Goal: Information Seeking & Learning: Learn about a topic

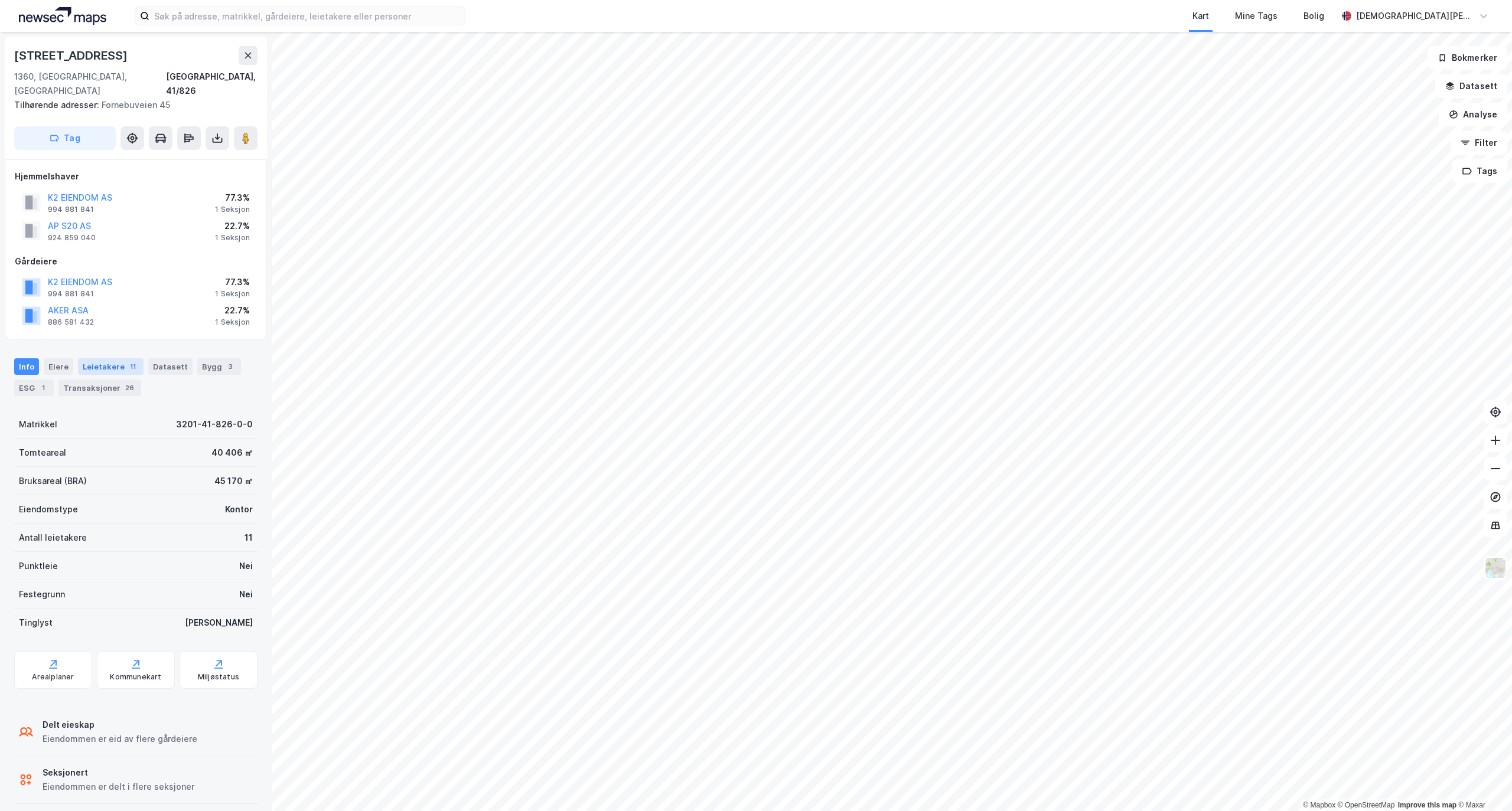
click at [83, 358] on div "Leietakere 11" at bounding box center [110, 366] width 65 height 17
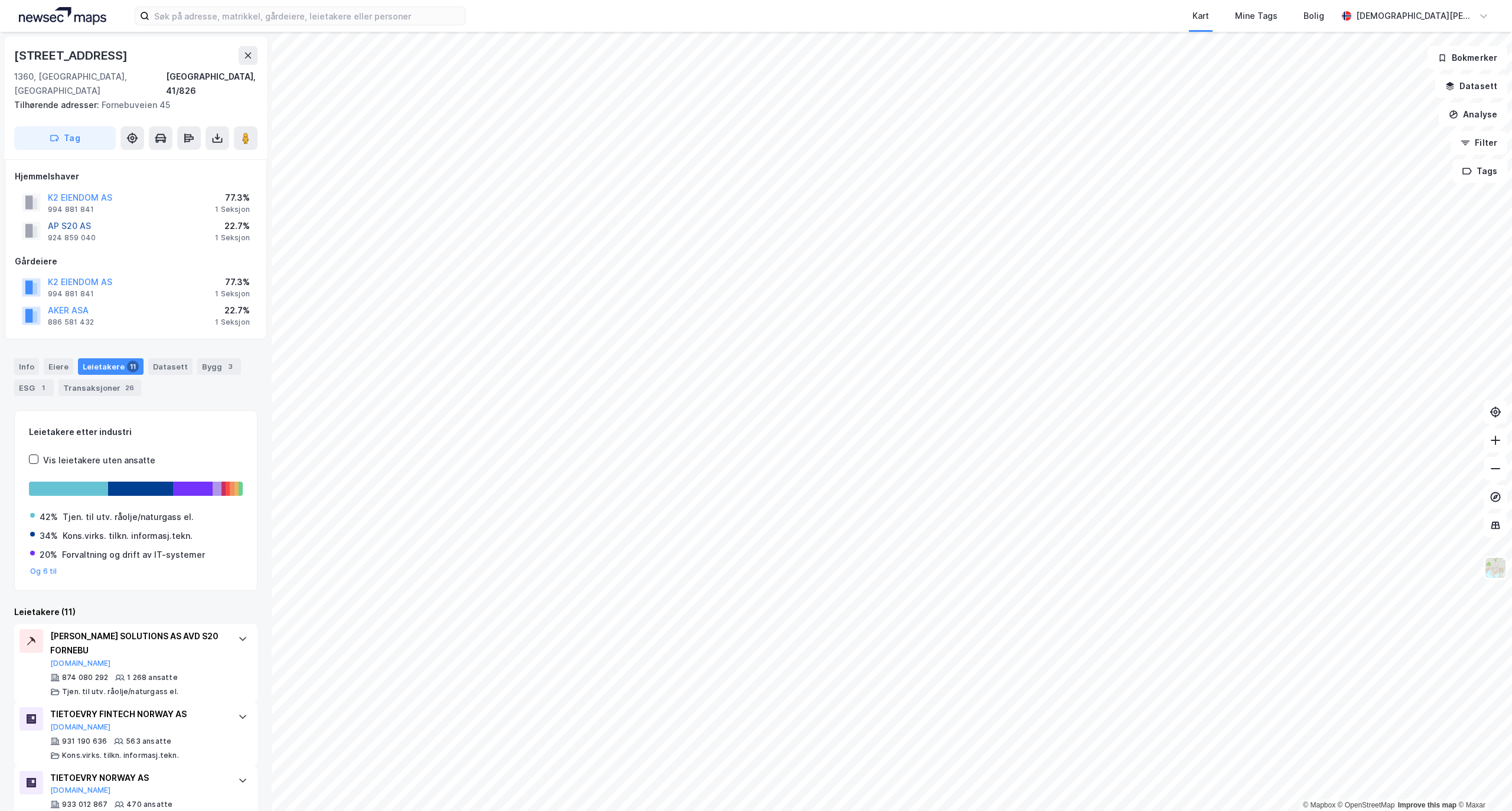
click at [0, 0] on button "AP S20 AS" at bounding box center [0, 0] width 0 height 0
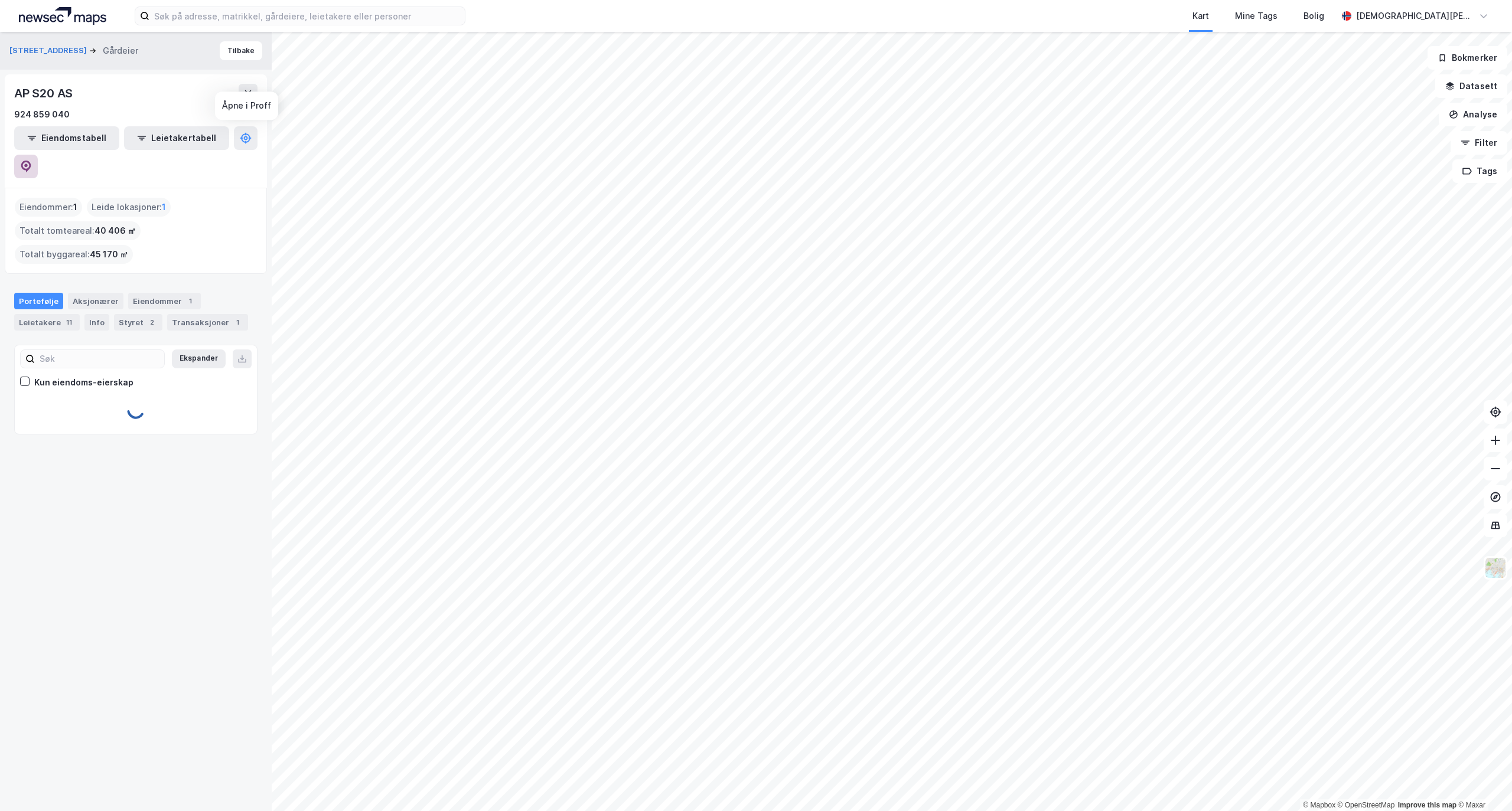
click at [32, 160] on icon at bounding box center [26, 166] width 10 height 12
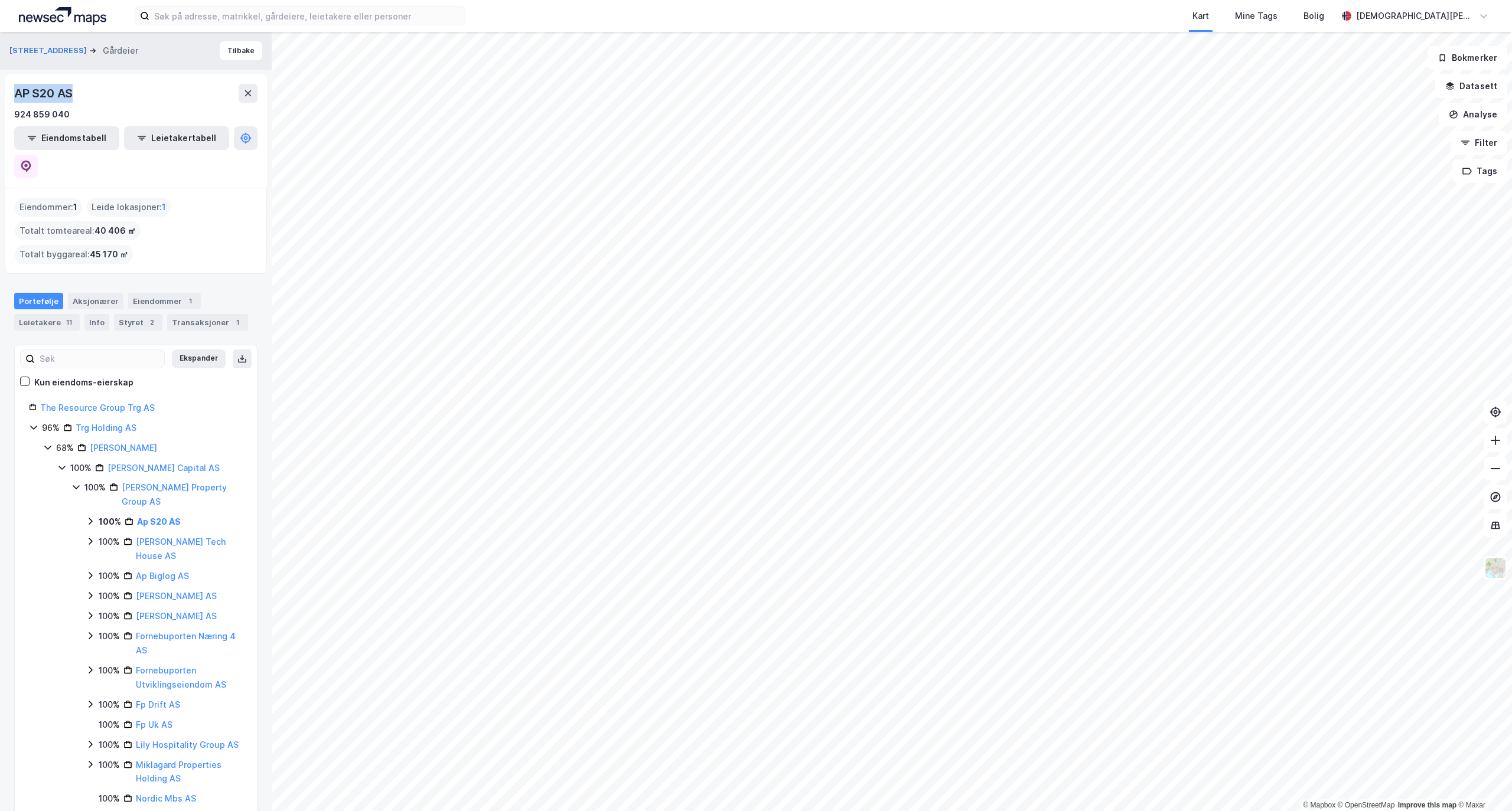
drag, startPoint x: 81, startPoint y: 91, endPoint x: 0, endPoint y: 83, distance: 81.4
click at [0, 83] on div "Snarøyveien 20 Gårdeier Tilbake AP S20 AS 924 859 040 Eiendomstabell Leietakert…" at bounding box center [136, 422] width 272 height 779
click at [92, 85] on div "AP S20 AS" at bounding box center [136, 93] width 243 height 19
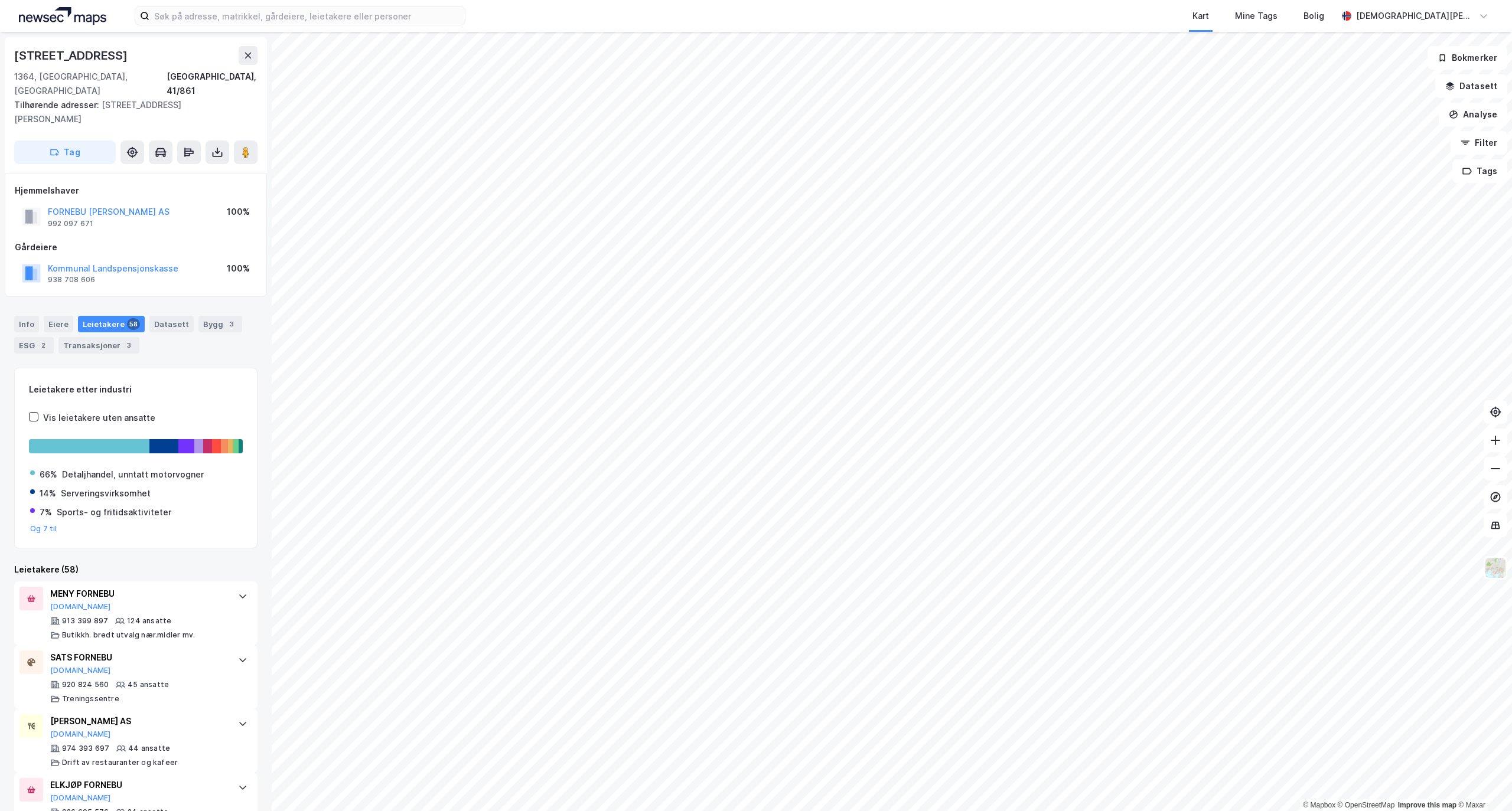
click at [709, 810] on html "Kart Mine Tags Bolig Christian Westad © Mapbox © OpenStreetMap Improve this map…" at bounding box center [756, 405] width 1512 height 811
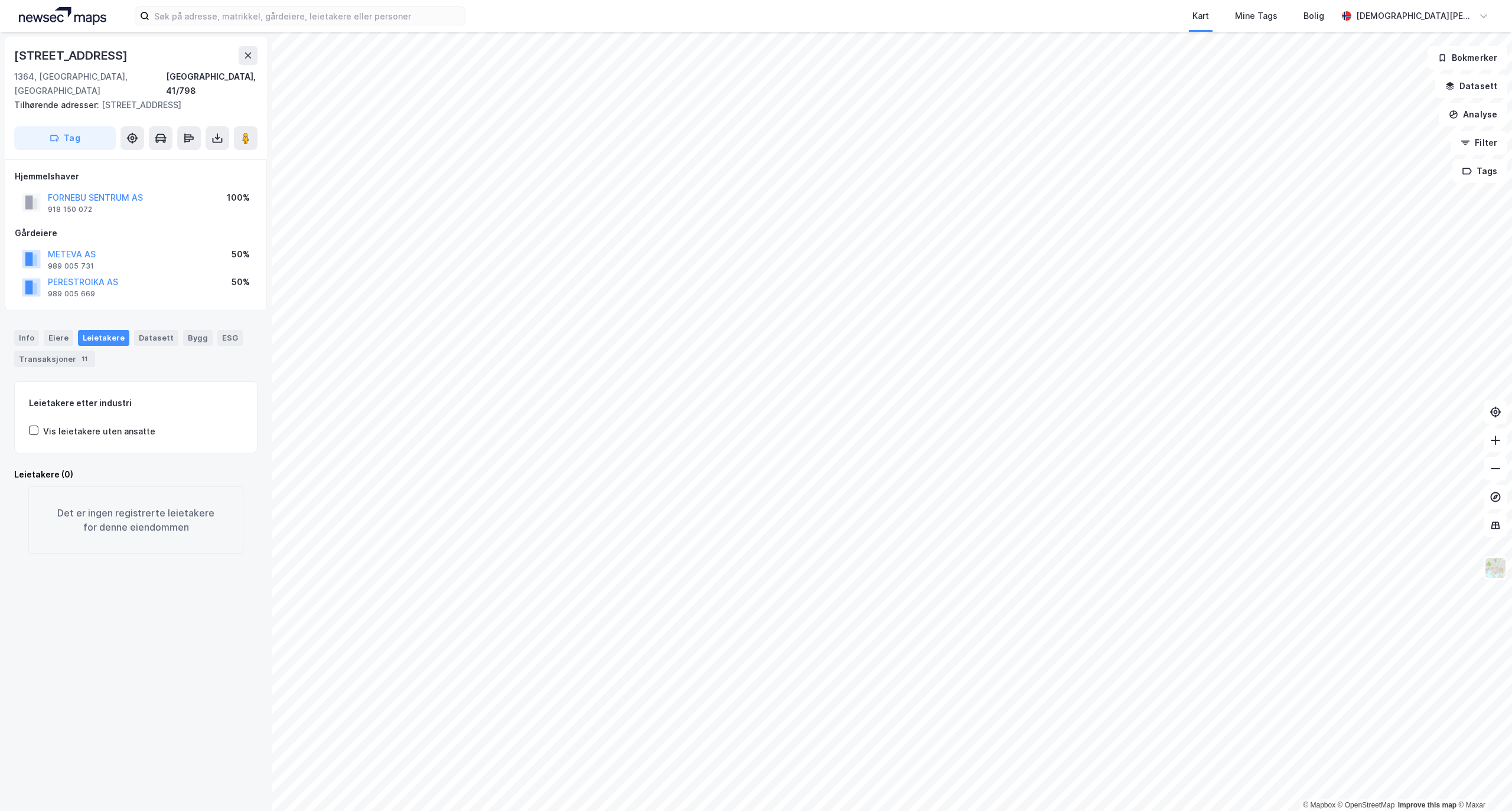
click at [1281, 810] on html "Kart Mine Tags Bolig Christian Westad © Mapbox © OpenStreetMap Improve this map…" at bounding box center [756, 405] width 1512 height 811
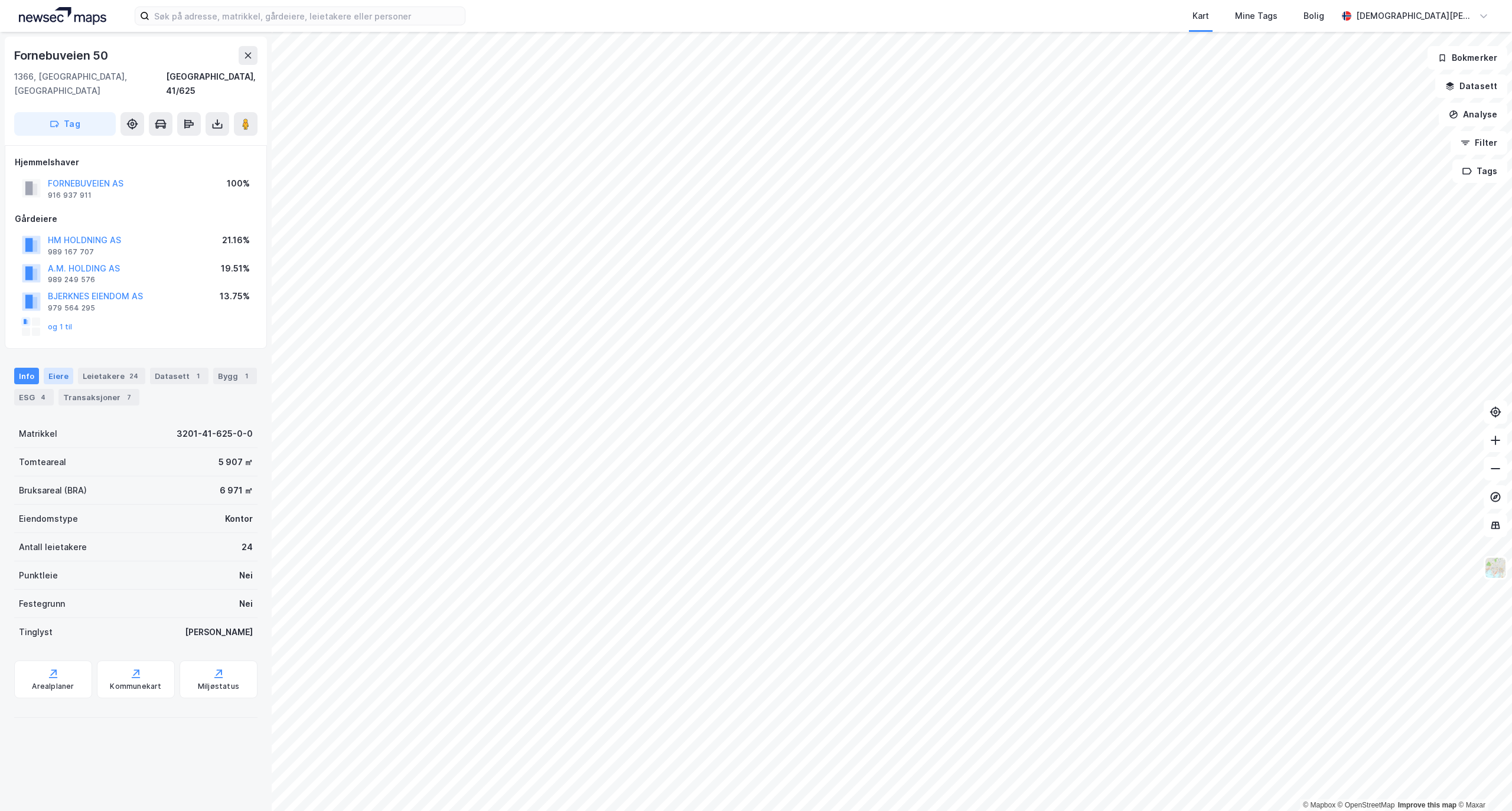
click at [67, 368] on div "Eiere" at bounding box center [59, 376] width 29 height 17
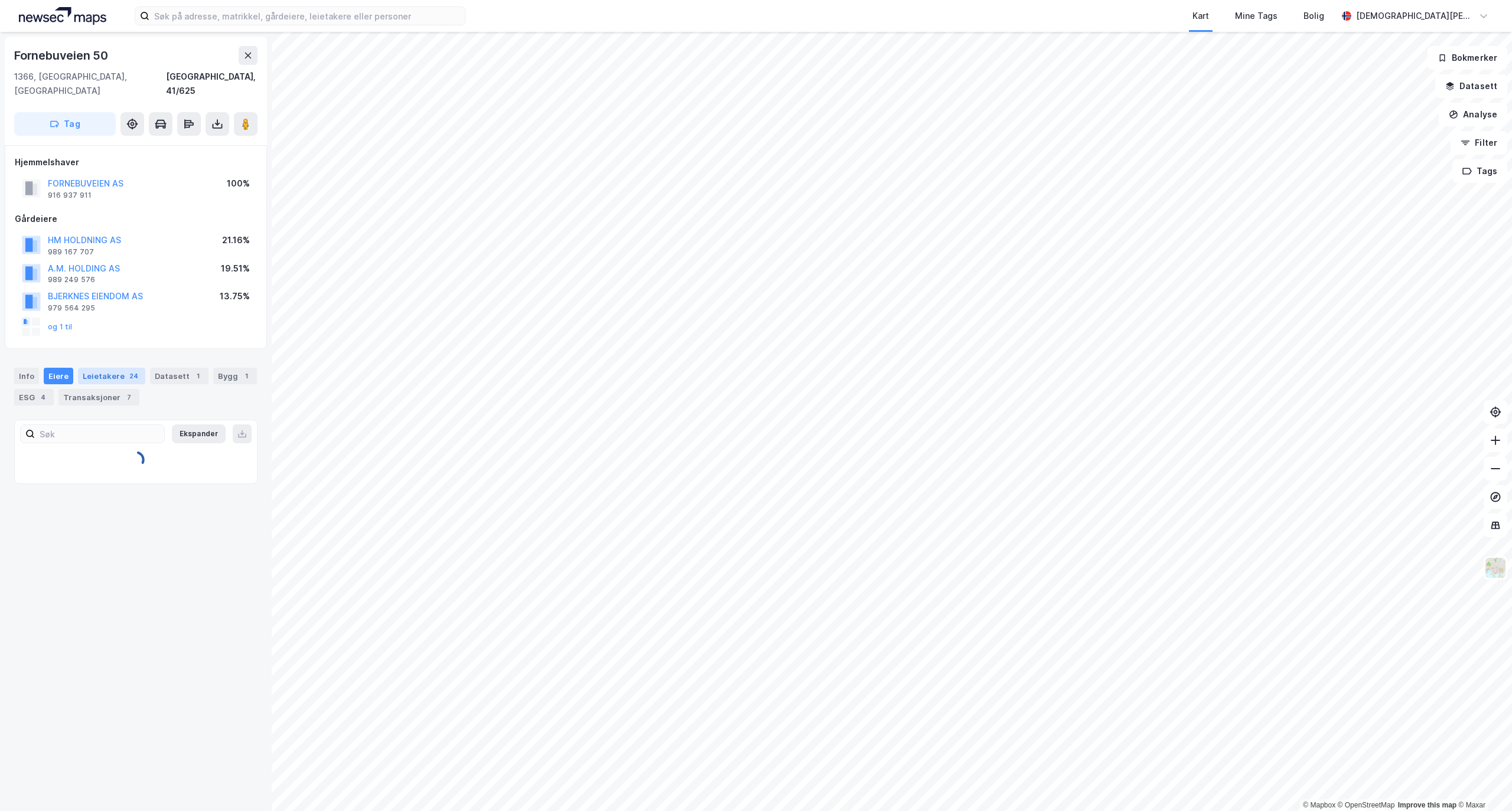
click at [106, 368] on div "Leietakere 24" at bounding box center [111, 376] width 67 height 17
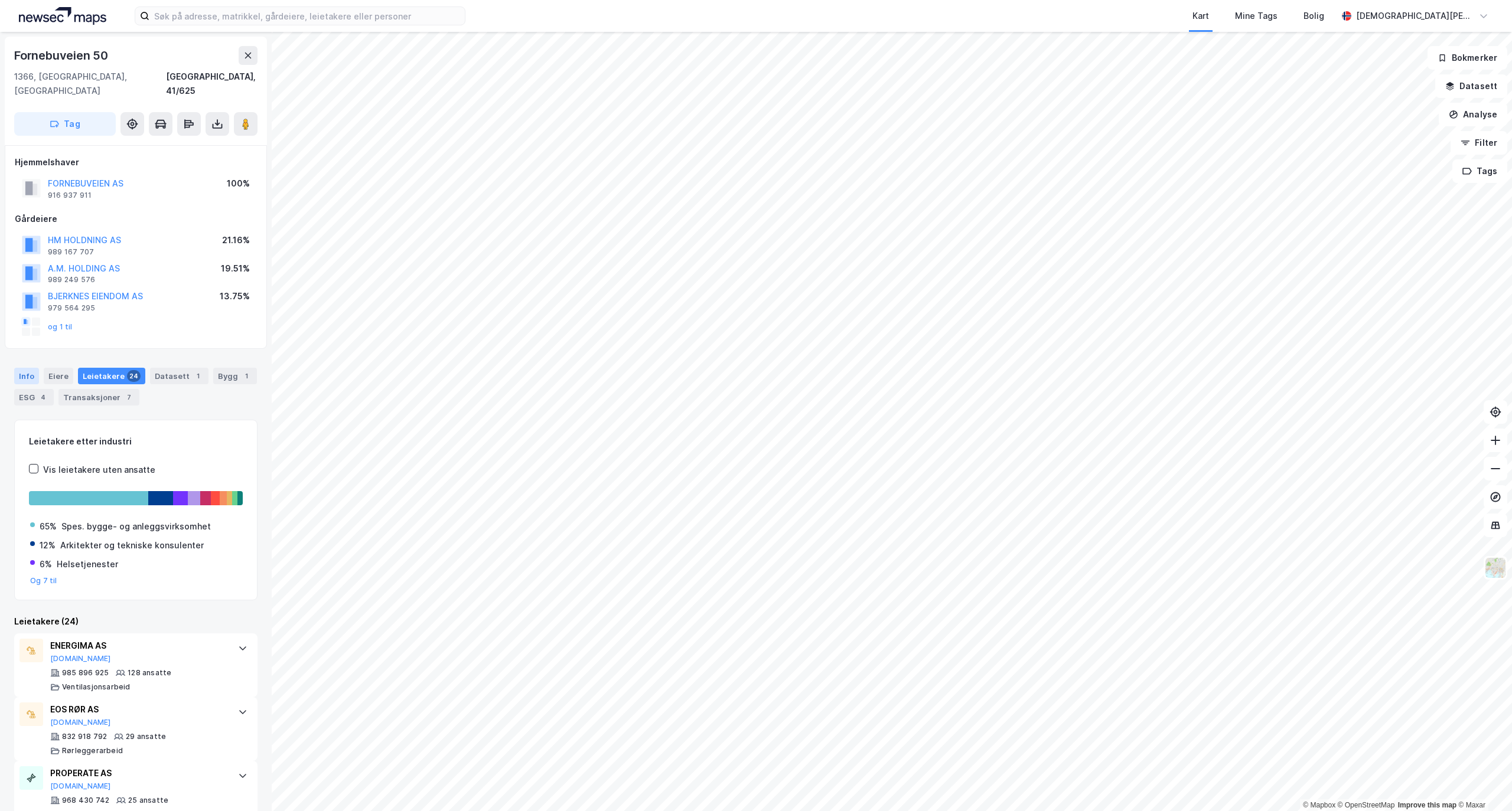
click at [27, 368] on div "Info" at bounding box center [26, 376] width 25 height 17
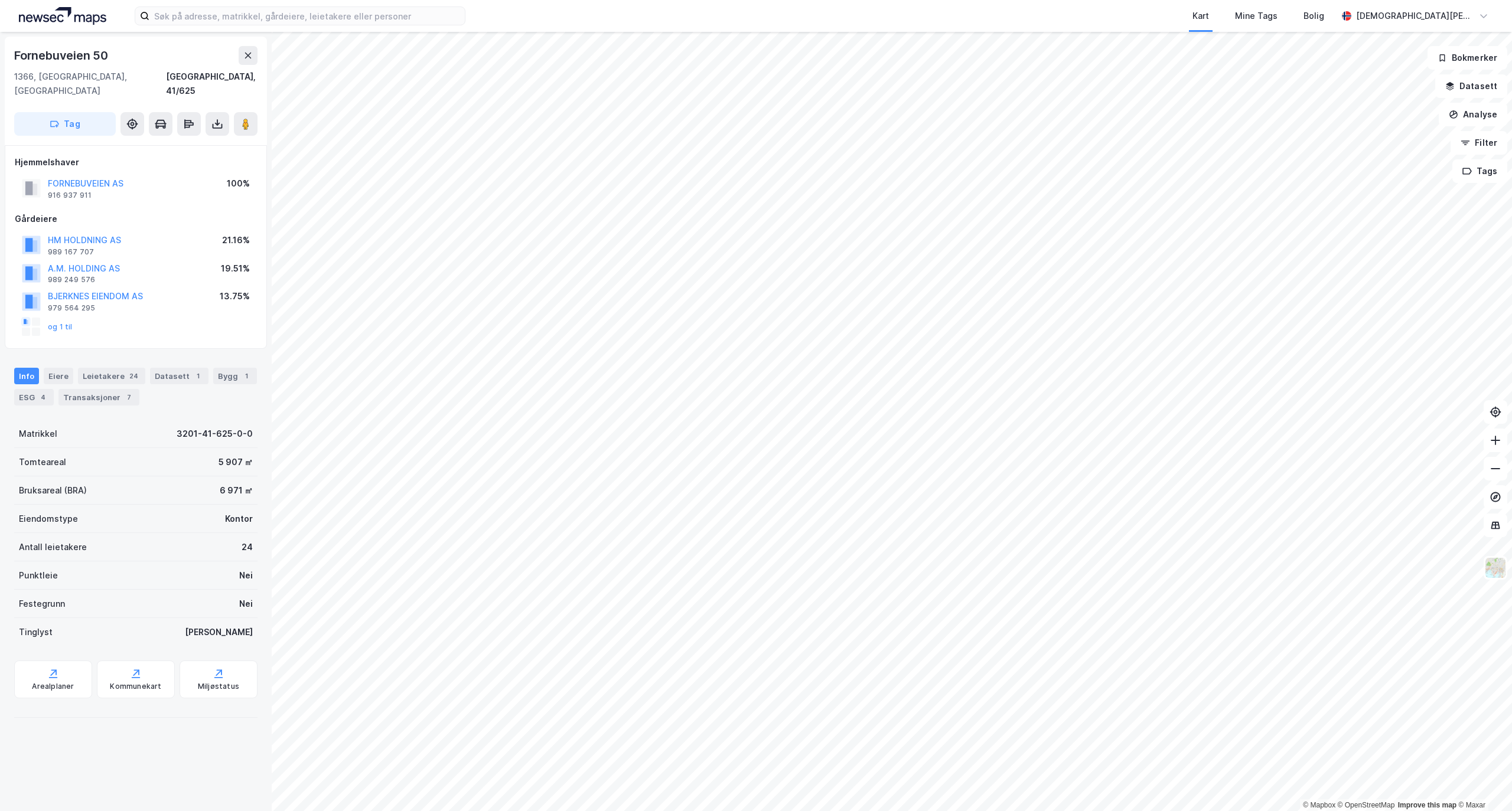
drag, startPoint x: 84, startPoint y: 355, endPoint x: 96, endPoint y: 353, distance: 12.2
click at [87, 368] on div "Leietakere 24" at bounding box center [111, 376] width 67 height 17
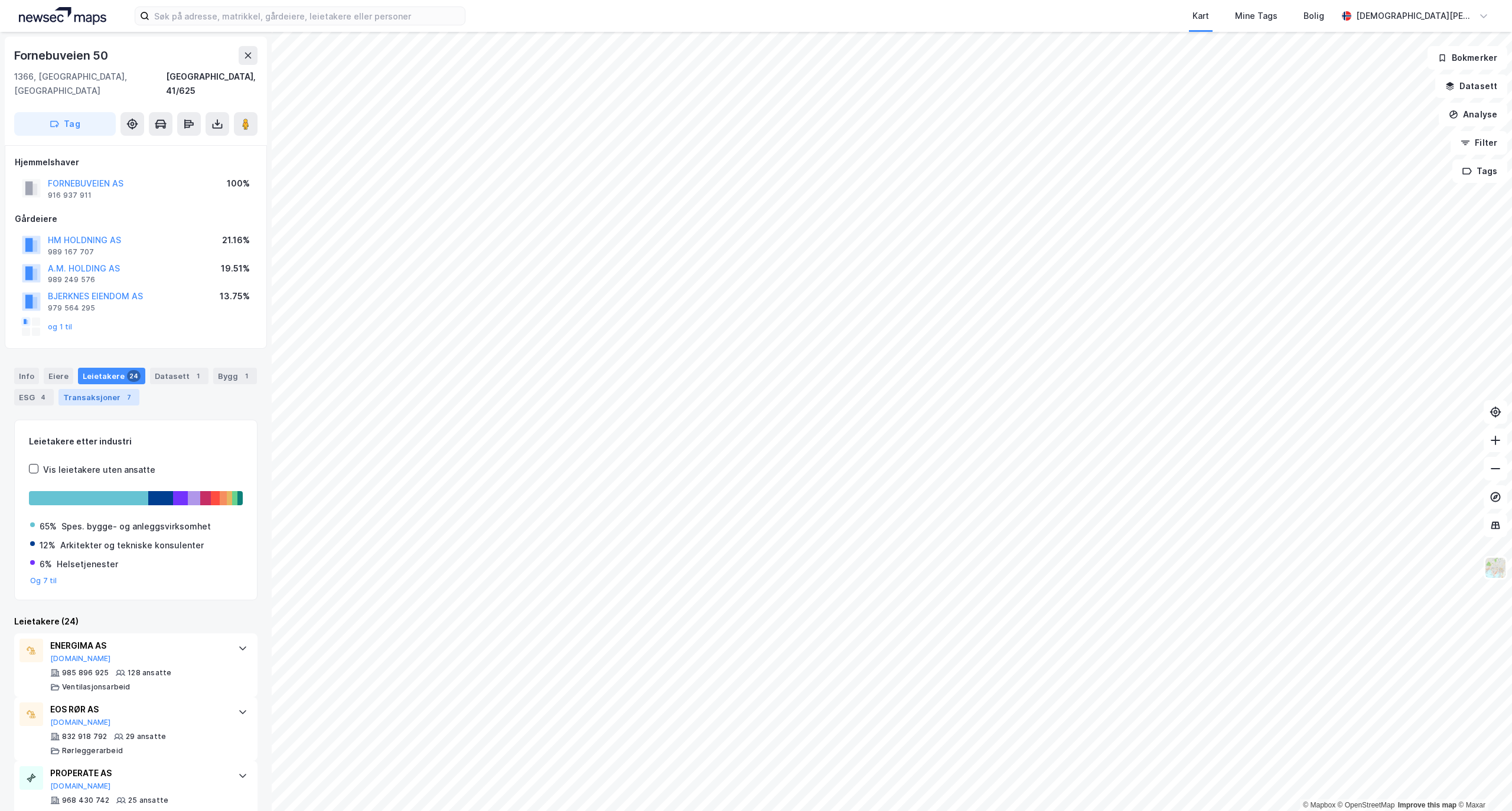
click at [139, 389] on div "Transaksjoner 7" at bounding box center [99, 397] width 81 height 17
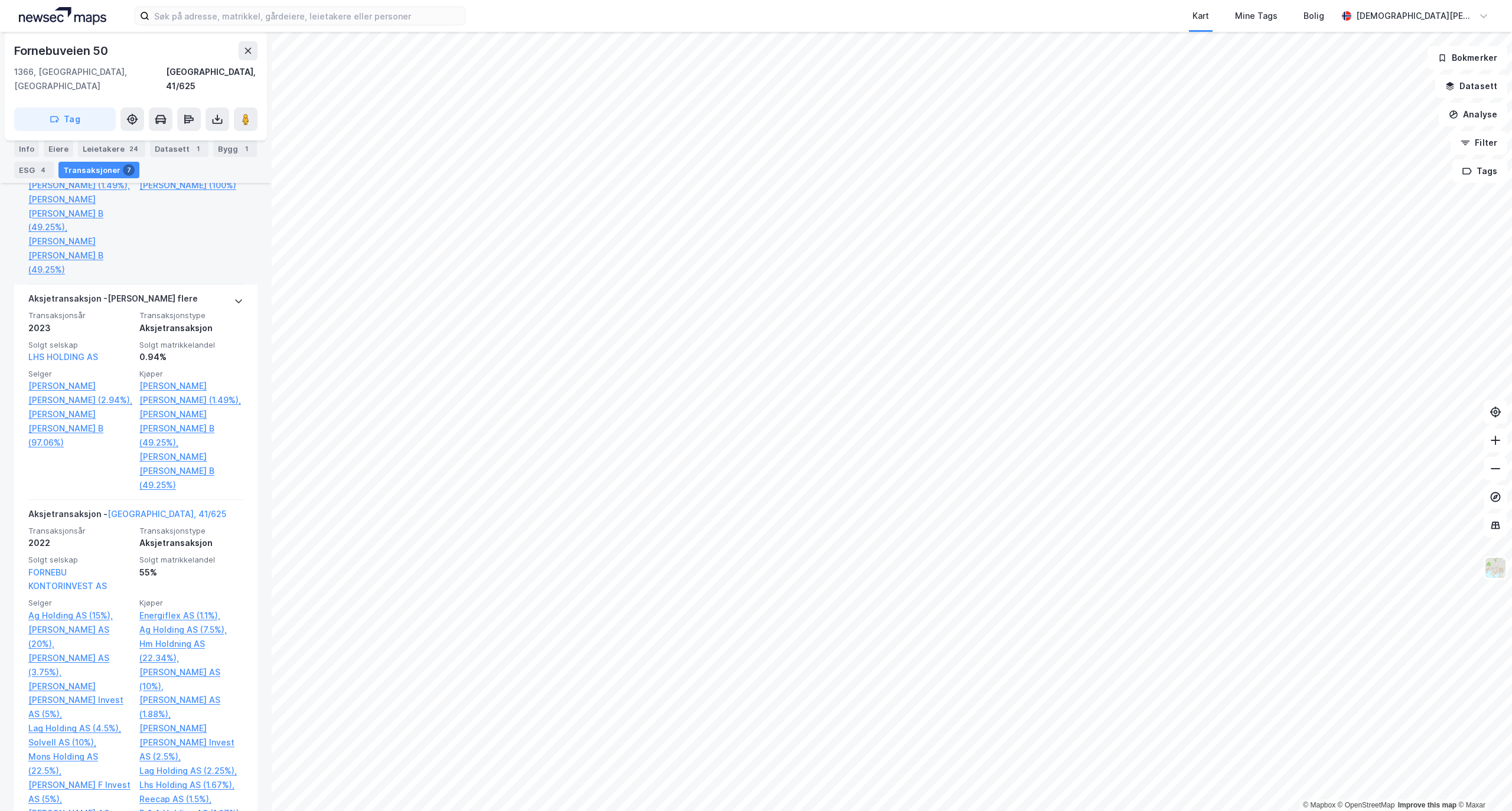
scroll to position [708, 0]
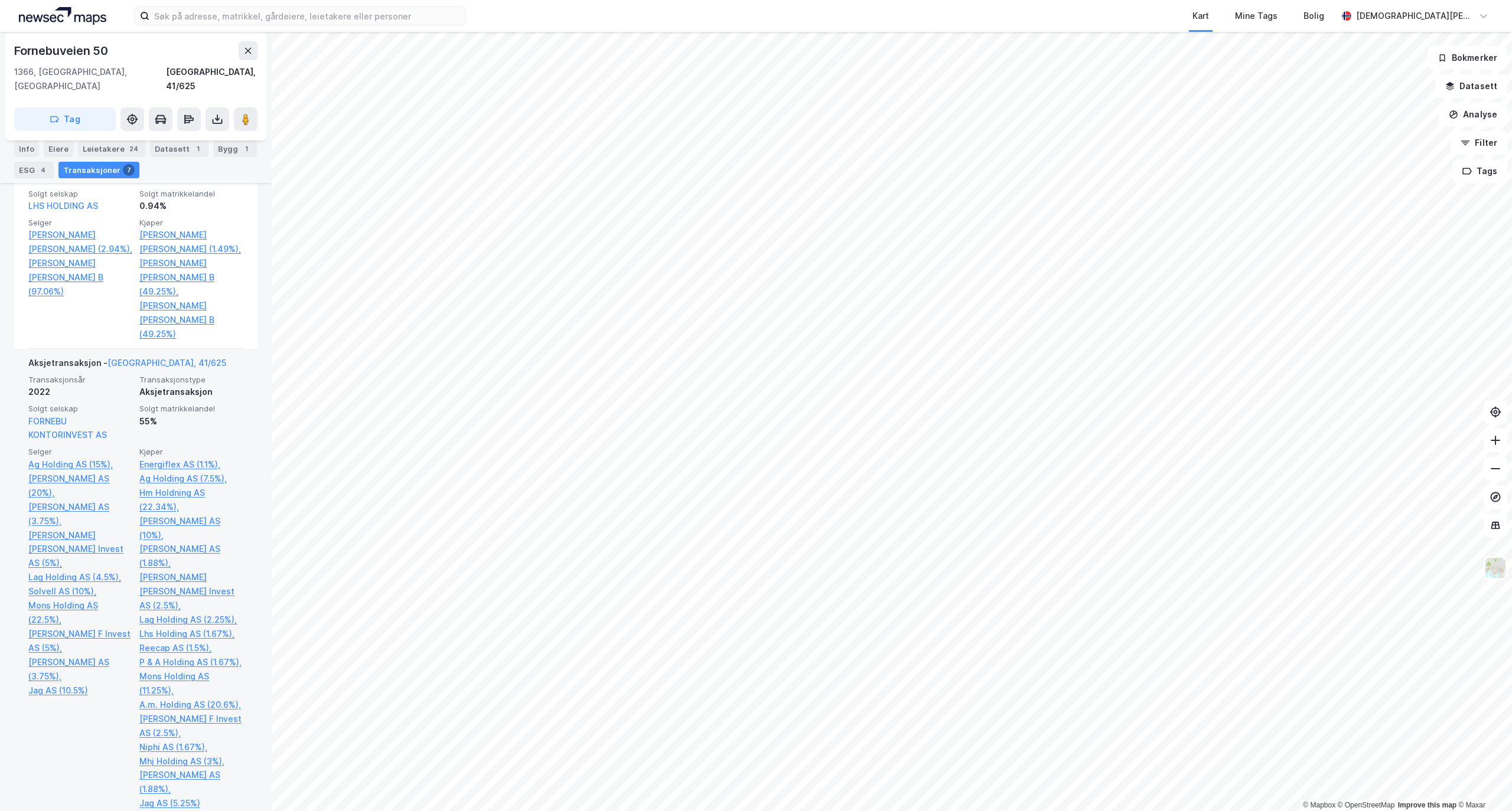
drag, startPoint x: 104, startPoint y: 483, endPoint x: 50, endPoint y: 659, distance: 184.1
click at [50, 659] on div "[PERSON_NAME] Holding AS (15%), [PERSON_NAME] AS (20%), [PERSON_NAME] AS (3.75%…" at bounding box center [81, 629] width 104 height 363
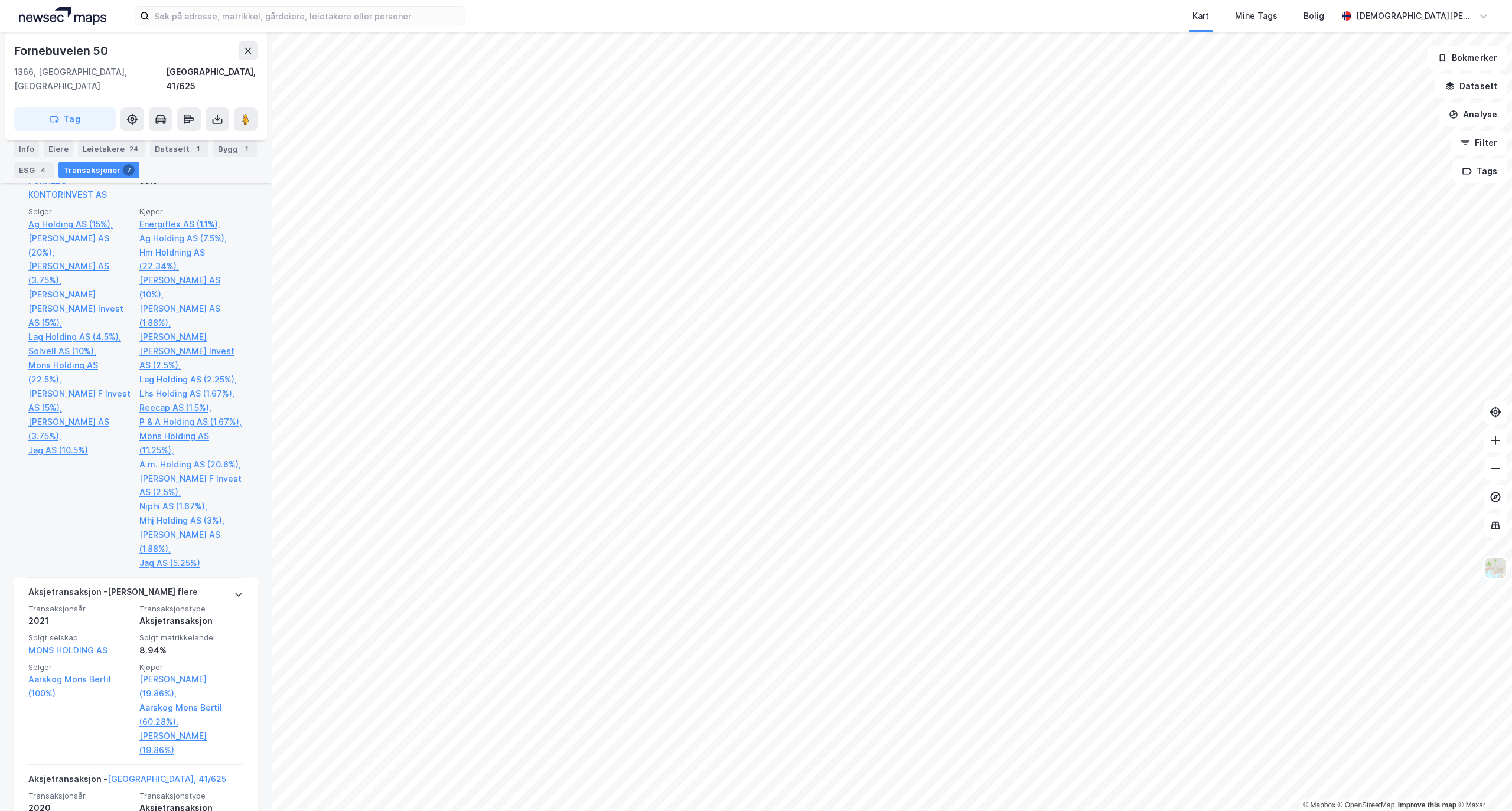
scroll to position [1259, 0]
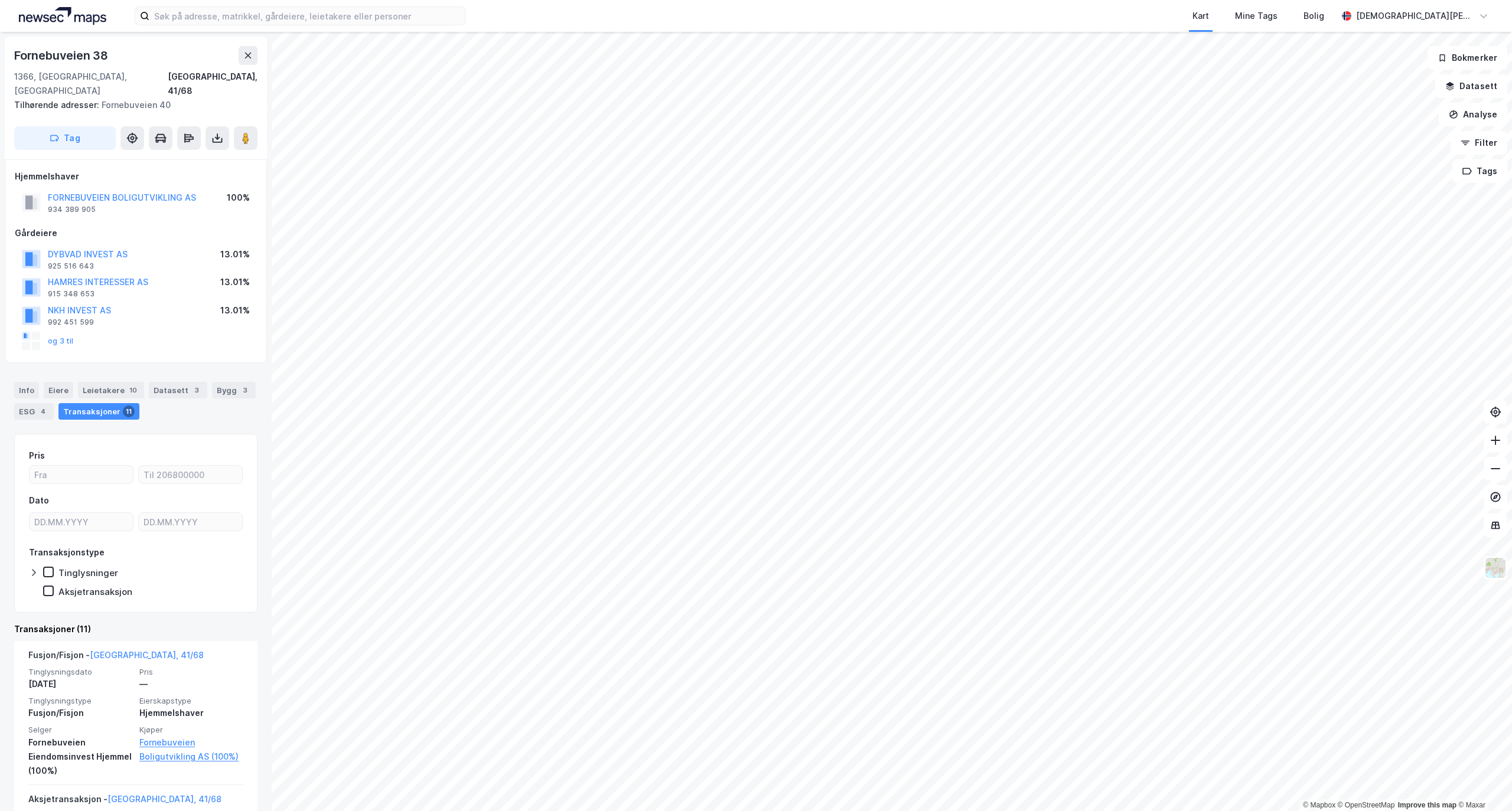
click at [145, 190] on div "FORNEBUVEIEN BOLIGUTVIKLING AS" at bounding box center [122, 197] width 148 height 14
click at [0, 0] on button "FORNEBUVEIEN BOLIGUTVIKLING AS" at bounding box center [0, 0] width 0 height 0
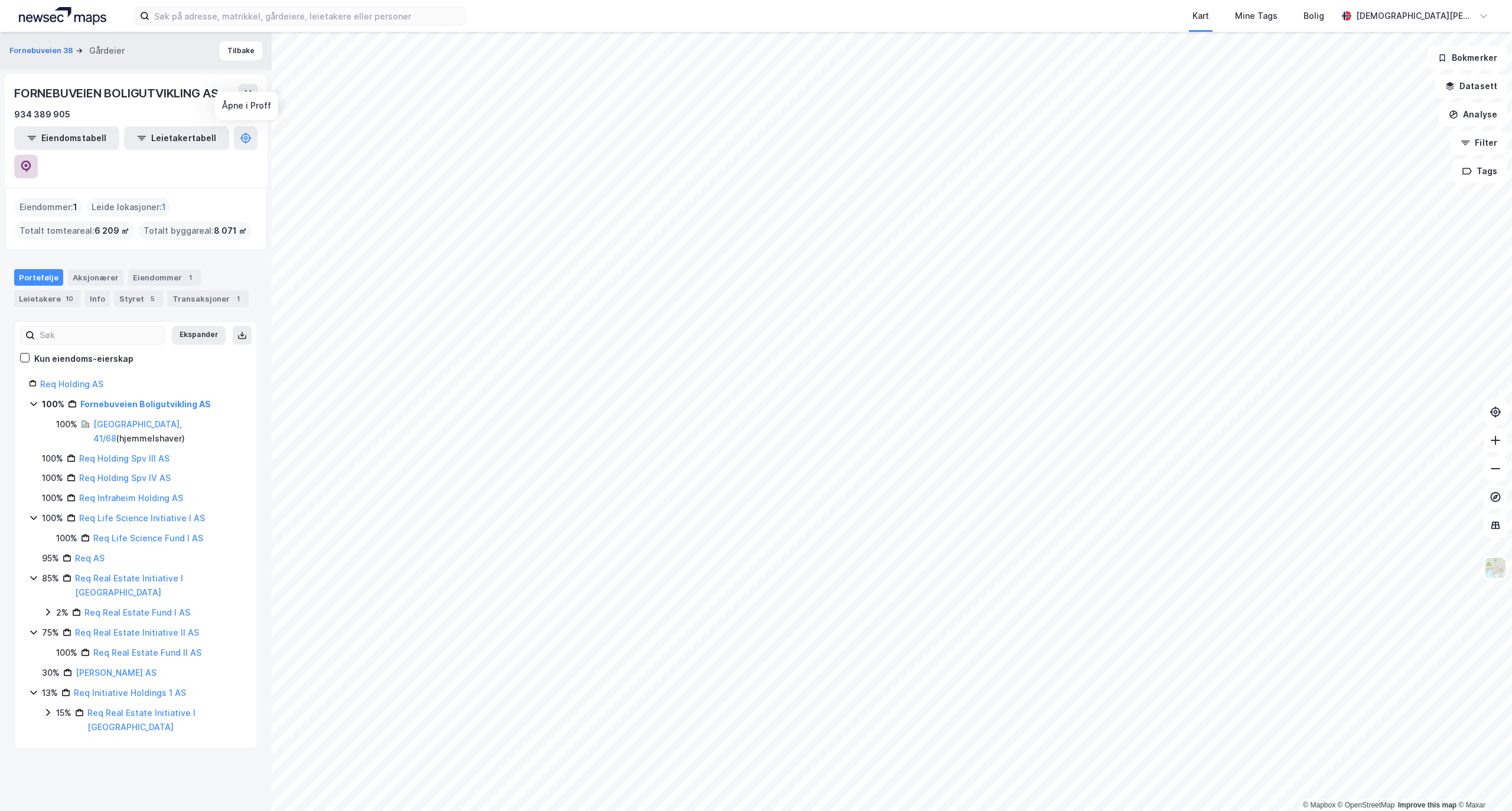
click at [32, 160] on icon at bounding box center [26, 166] width 12 height 12
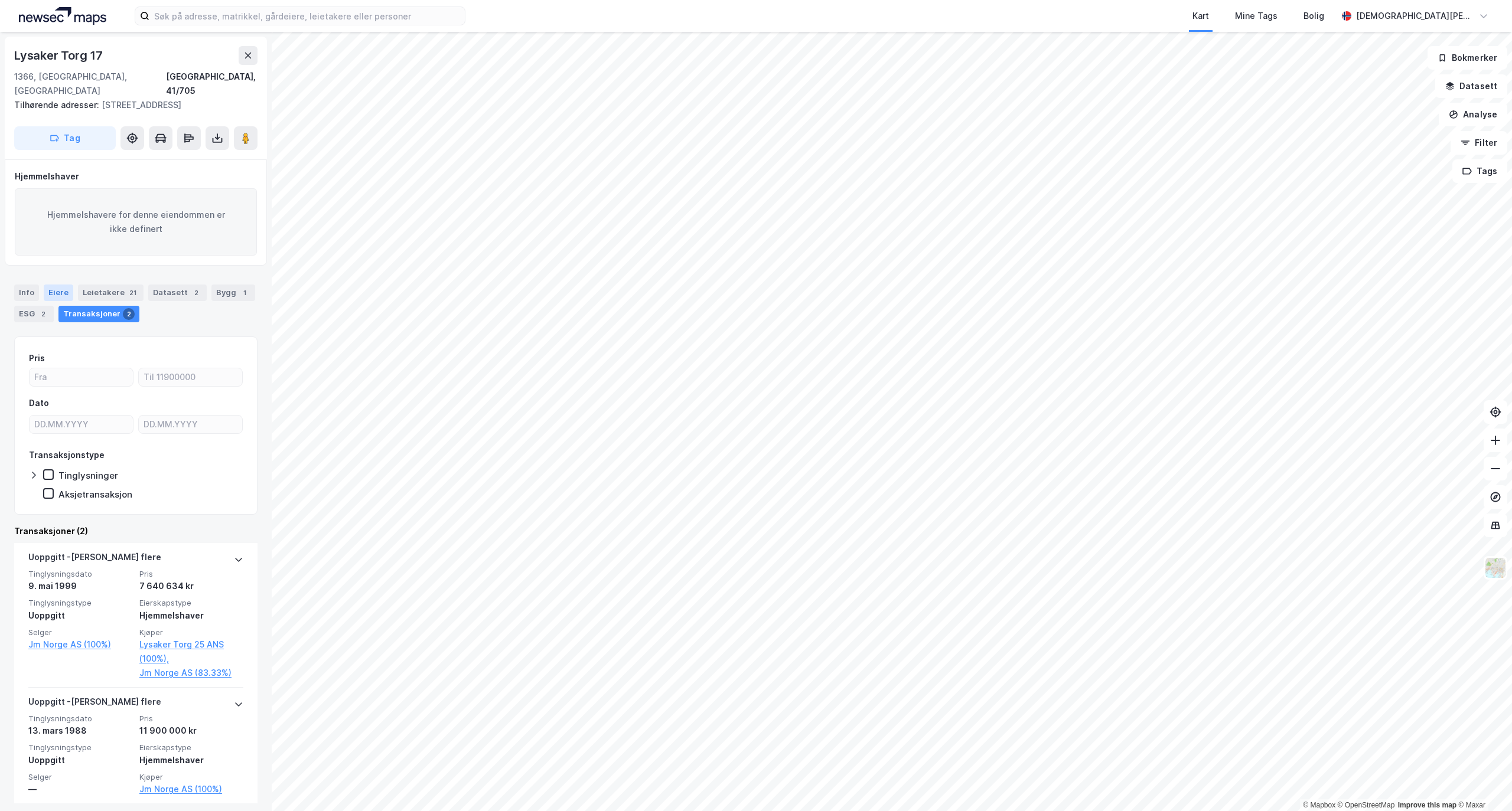
click at [62, 289] on div "Eiere" at bounding box center [59, 292] width 29 height 17
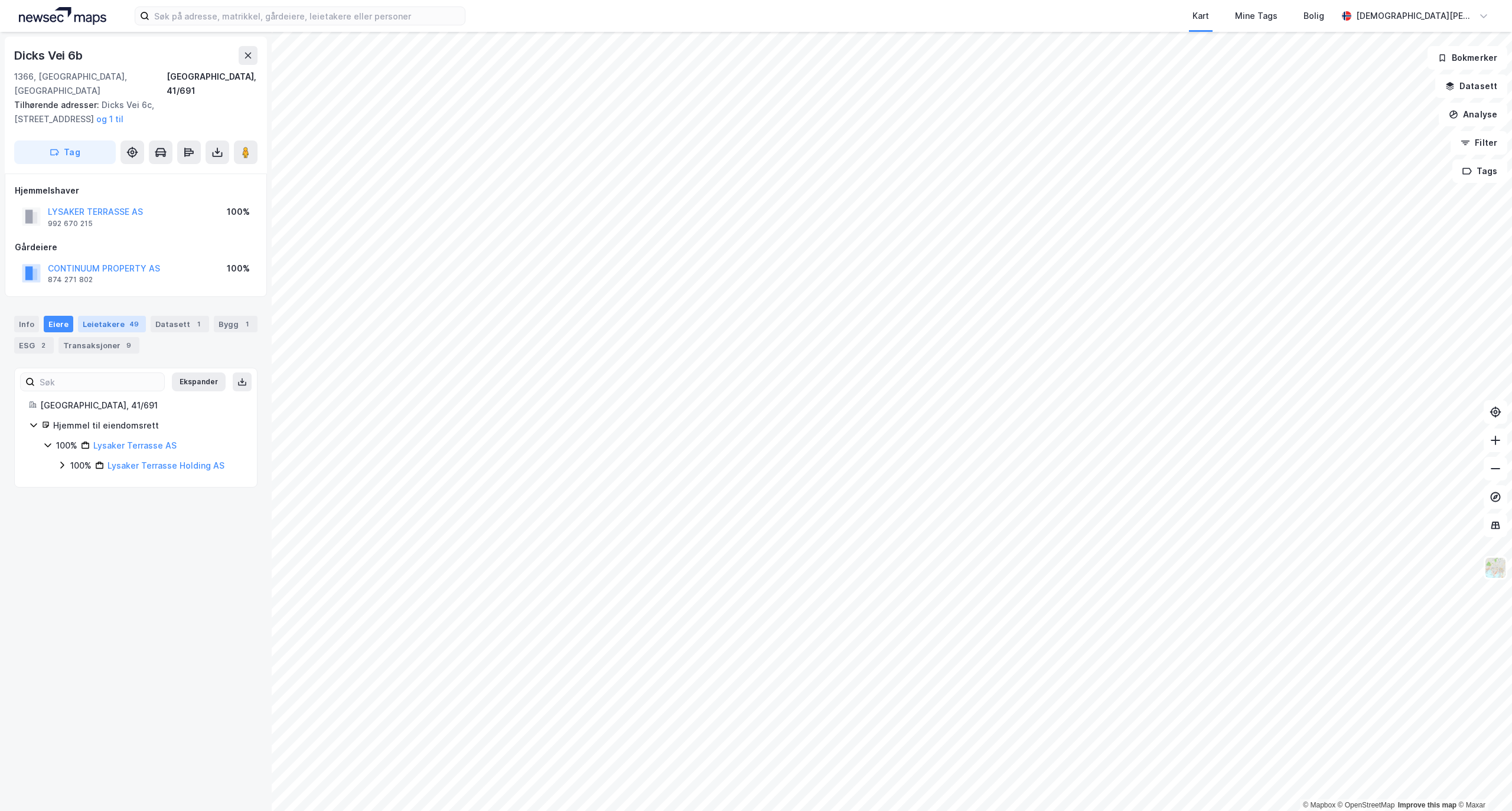
click at [107, 316] on div "Leietakere 49" at bounding box center [111, 324] width 68 height 17
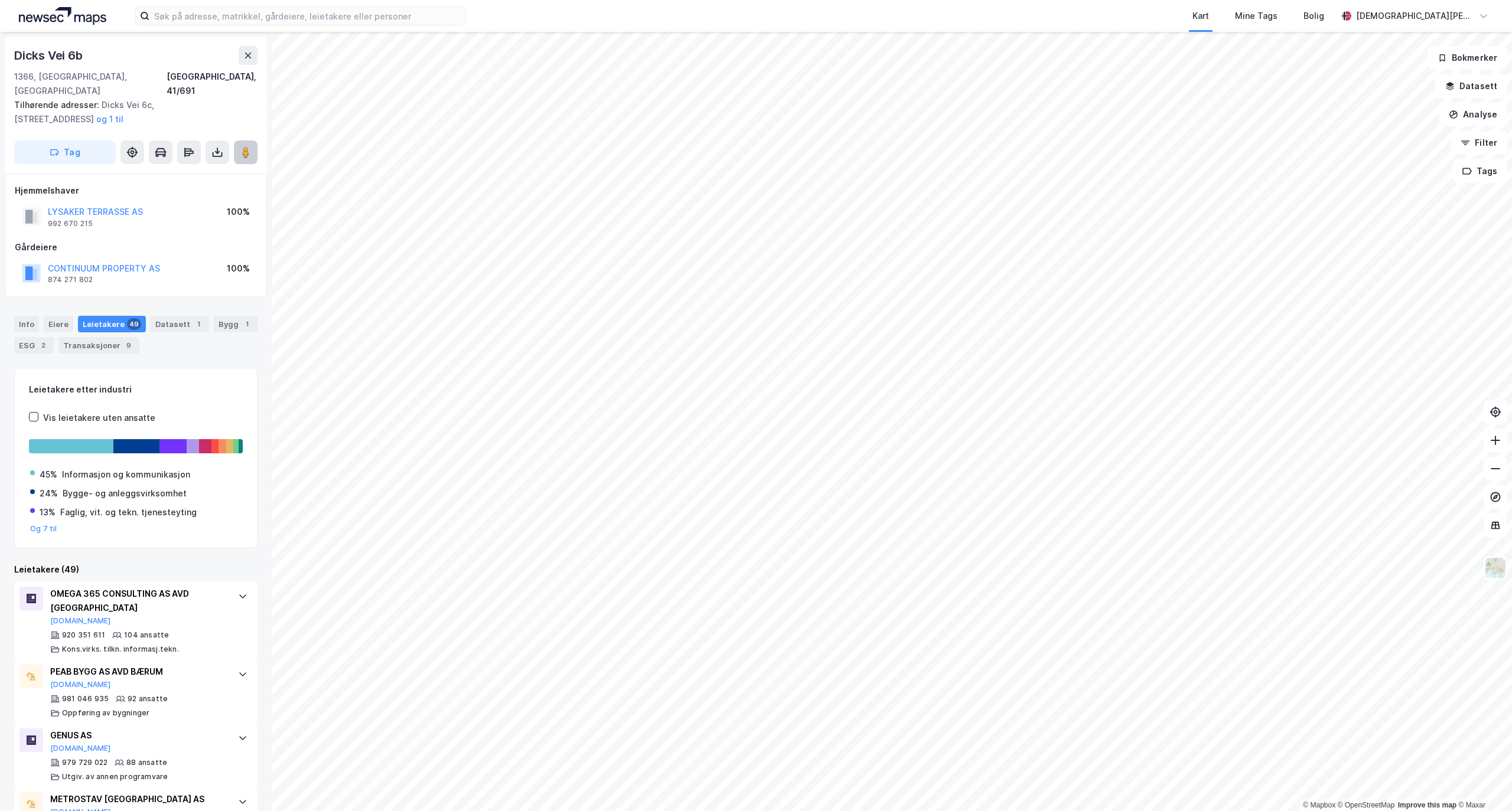
click at [249, 147] on icon at bounding box center [246, 152] width 12 height 12
click at [247, 147] on image at bounding box center [246, 152] width 7 height 12
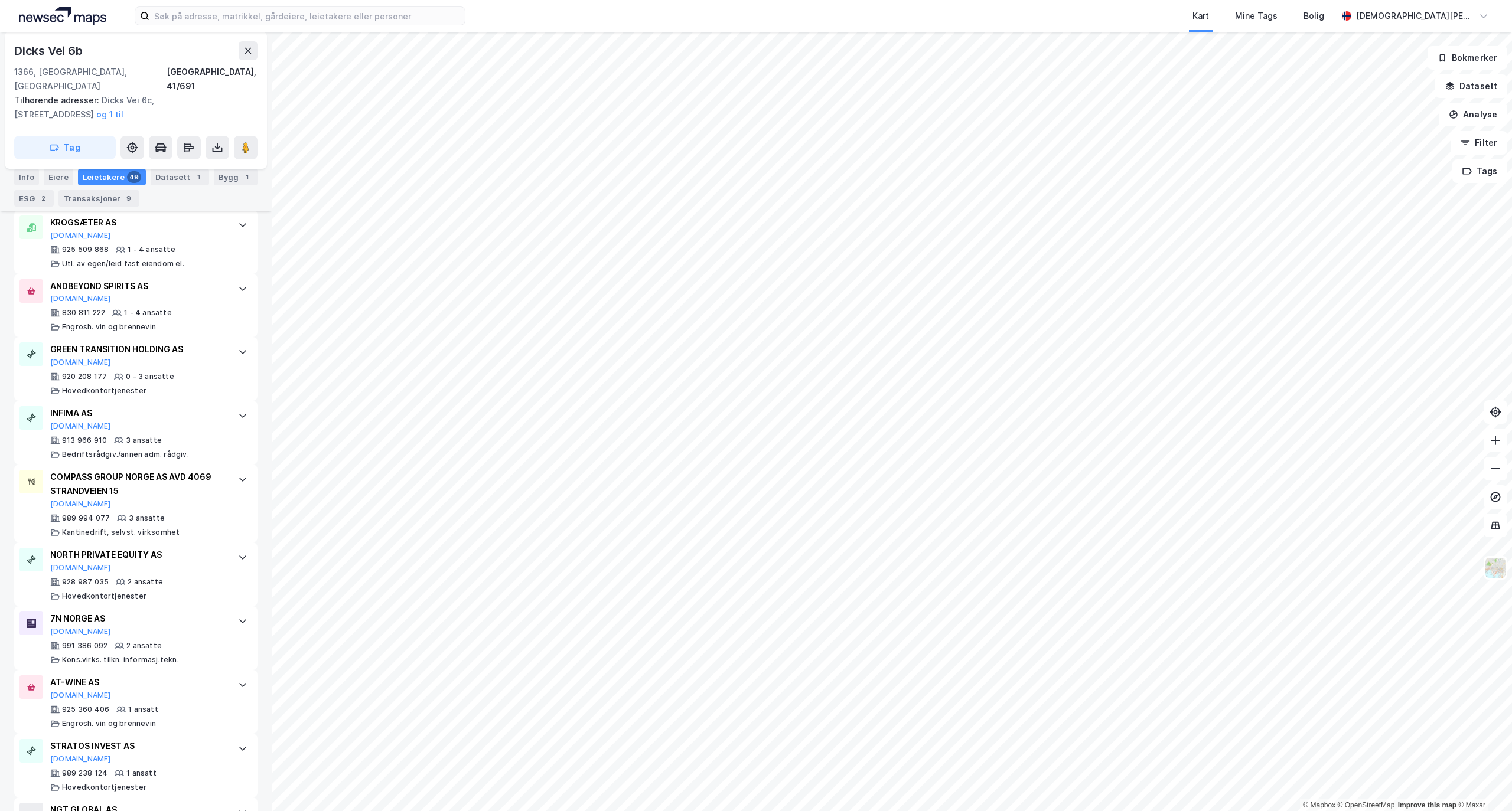
scroll to position [3021, 0]
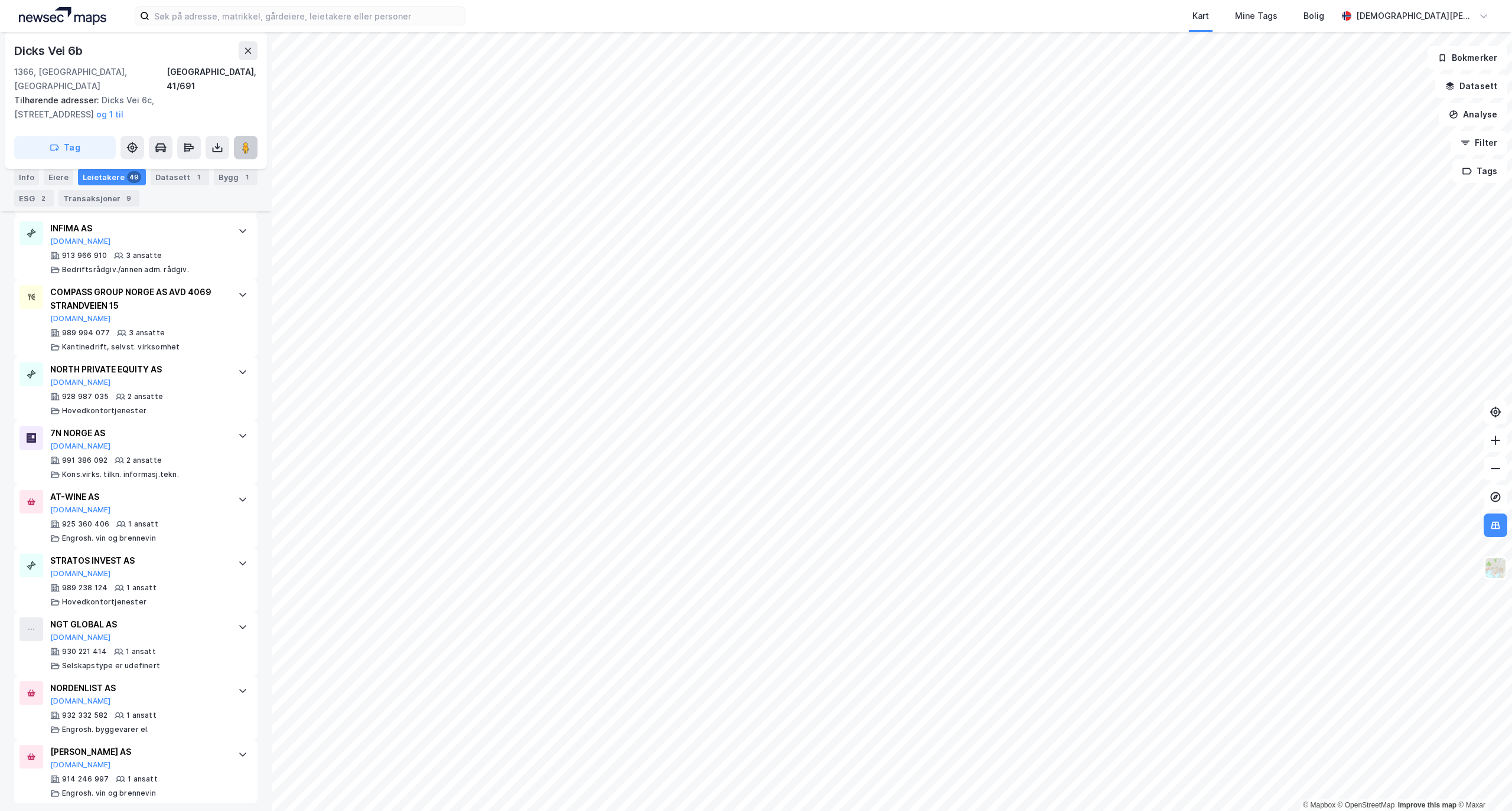
click at [237, 136] on button at bounding box center [246, 147] width 23 height 23
click at [254, 137] on button at bounding box center [246, 147] width 23 height 23
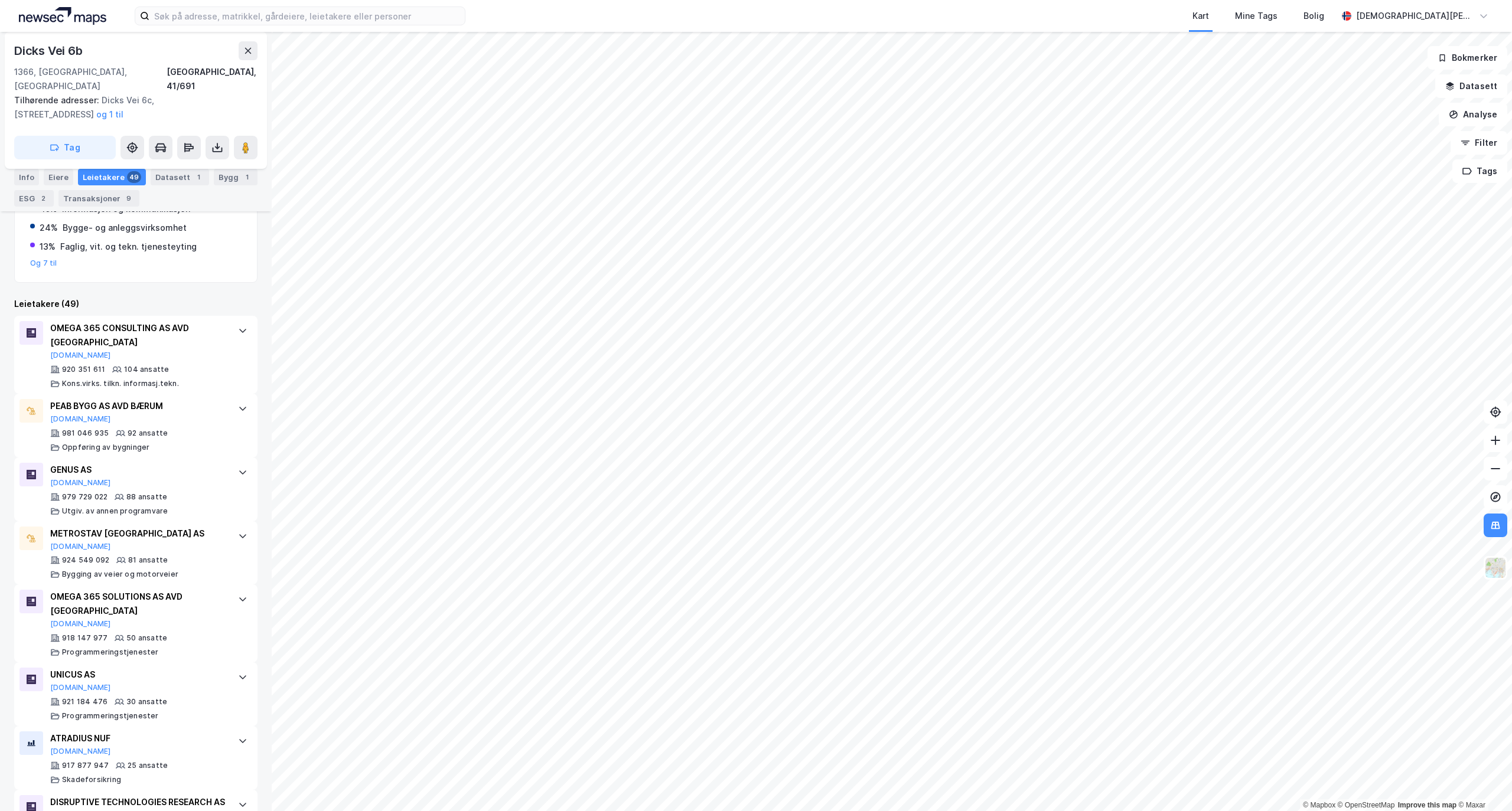
scroll to position [0, 0]
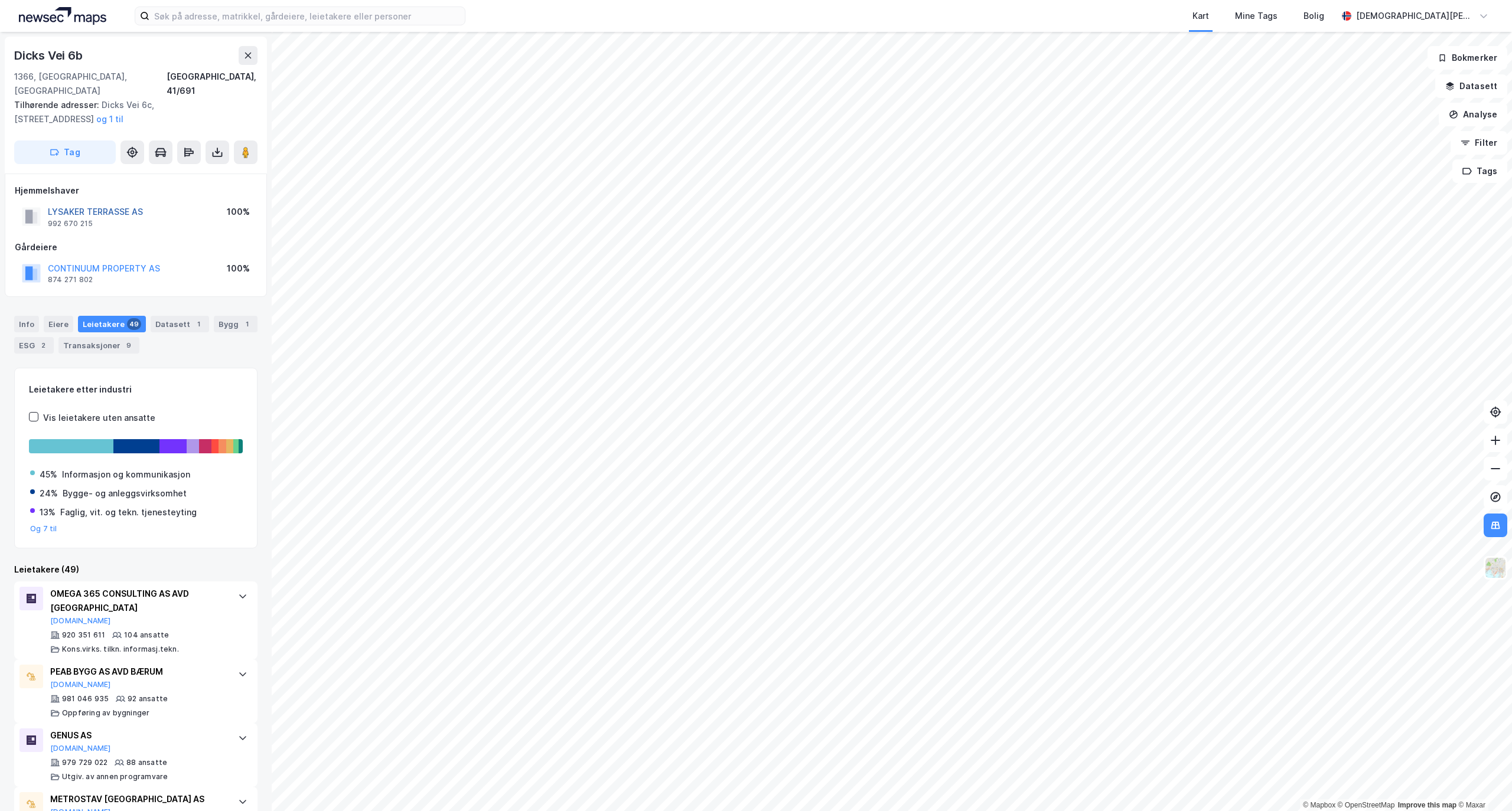
click at [0, 0] on button "LYSAKER TERRASSE AS" at bounding box center [0, 0] width 0 height 0
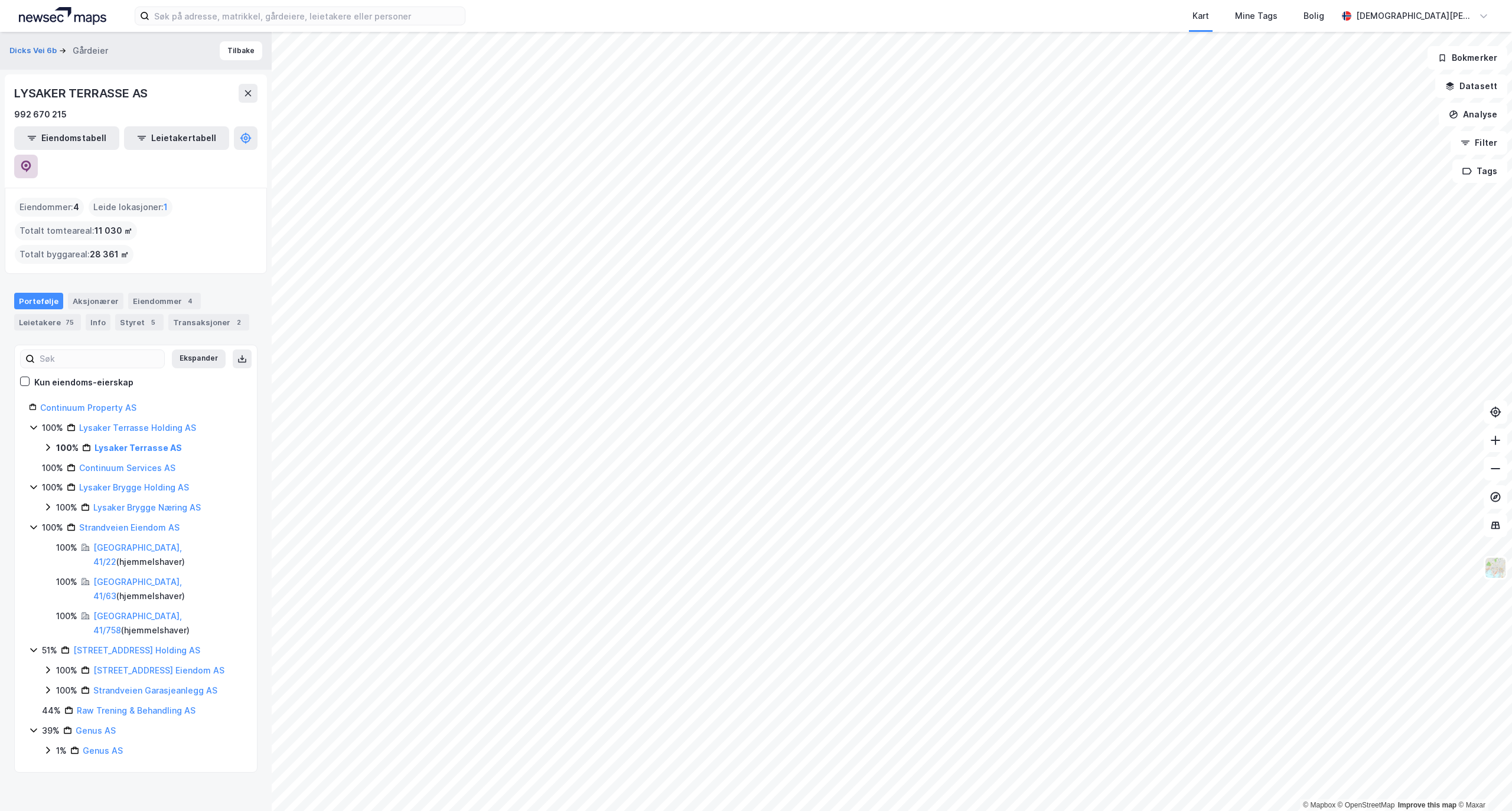
click at [32, 160] on icon at bounding box center [26, 166] width 12 height 12
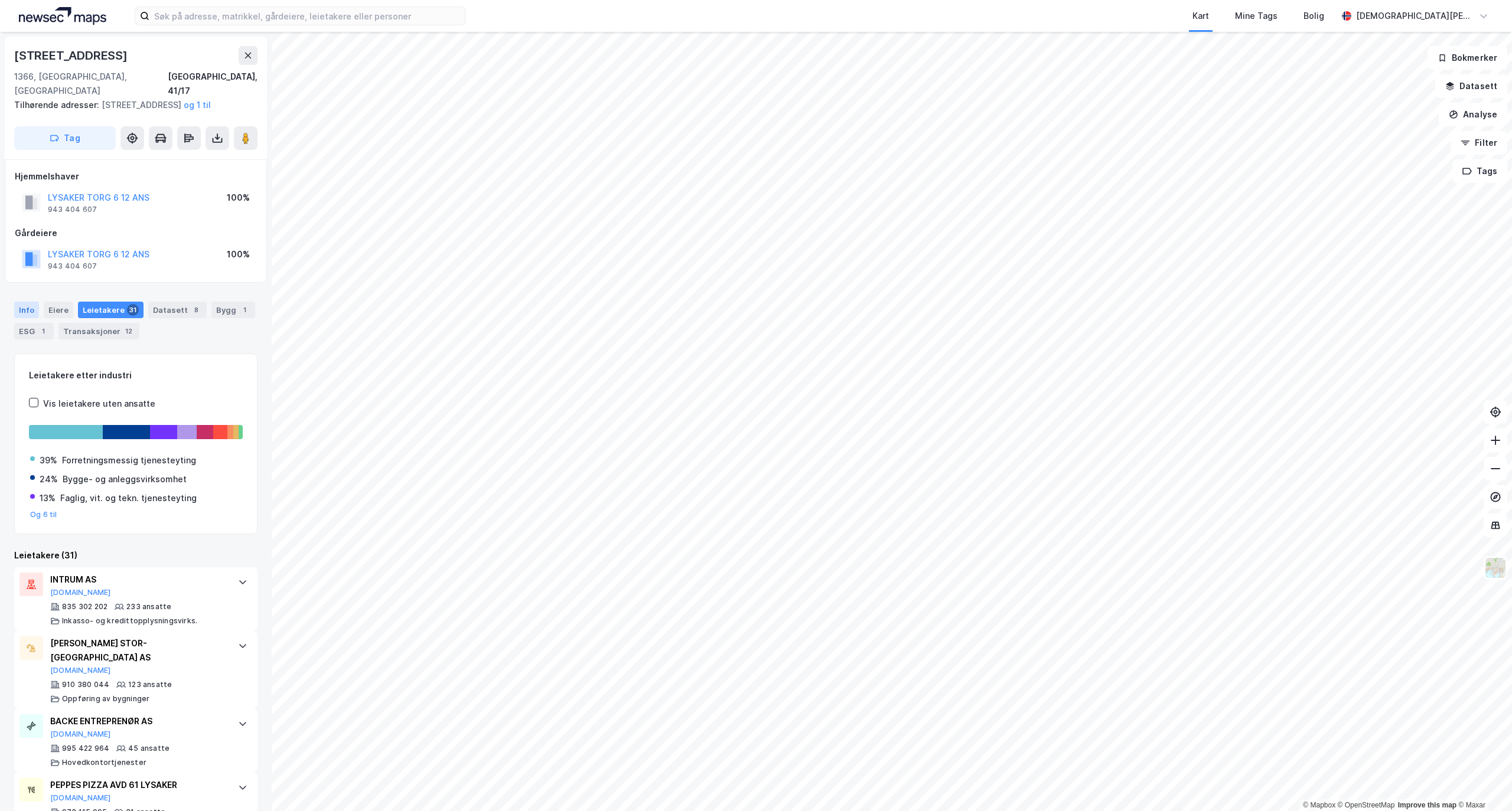
click at [34, 308] on div "Info" at bounding box center [26, 310] width 25 height 17
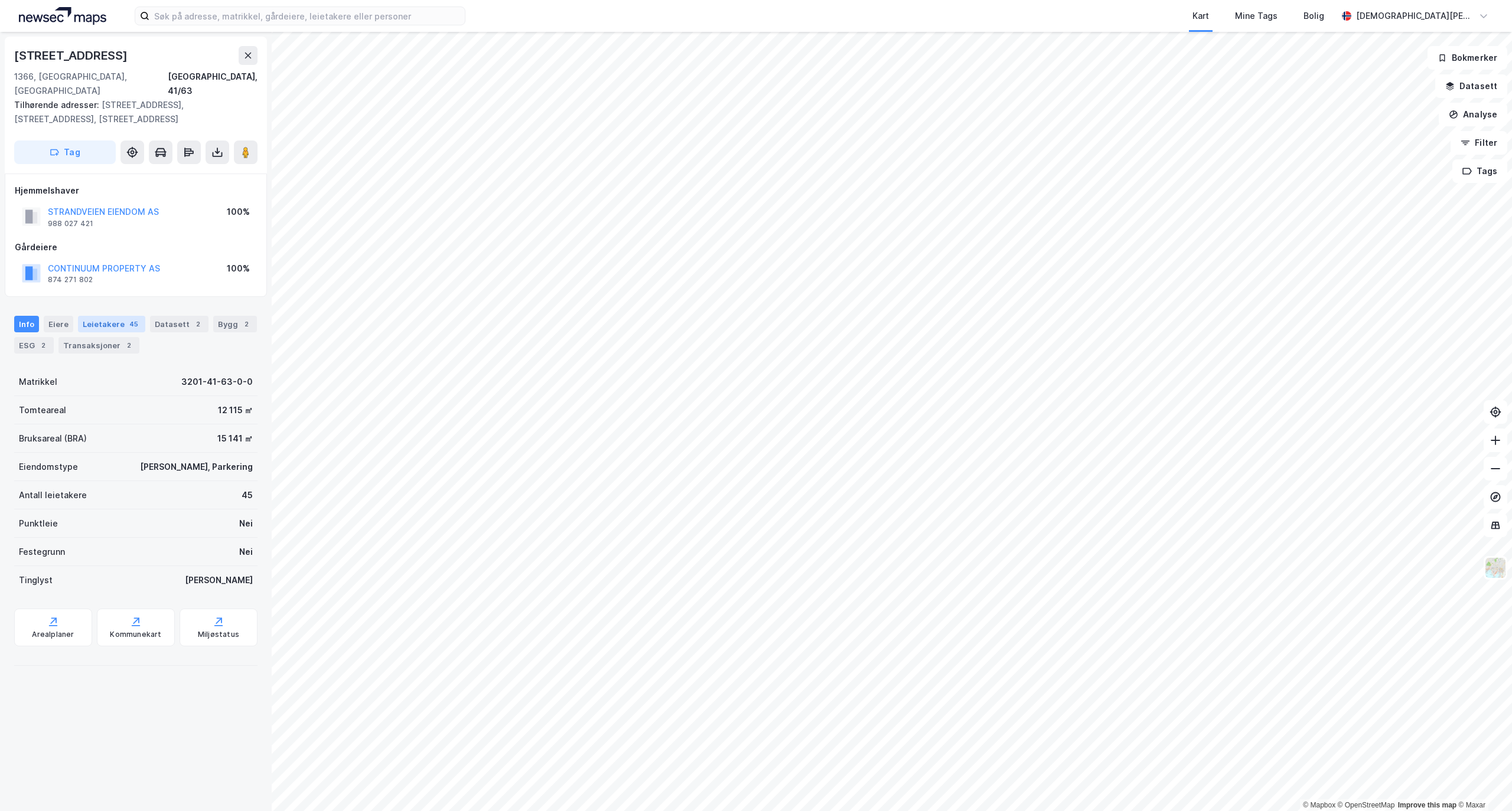
click at [111, 316] on div "Leietakere 45" at bounding box center [111, 324] width 67 height 17
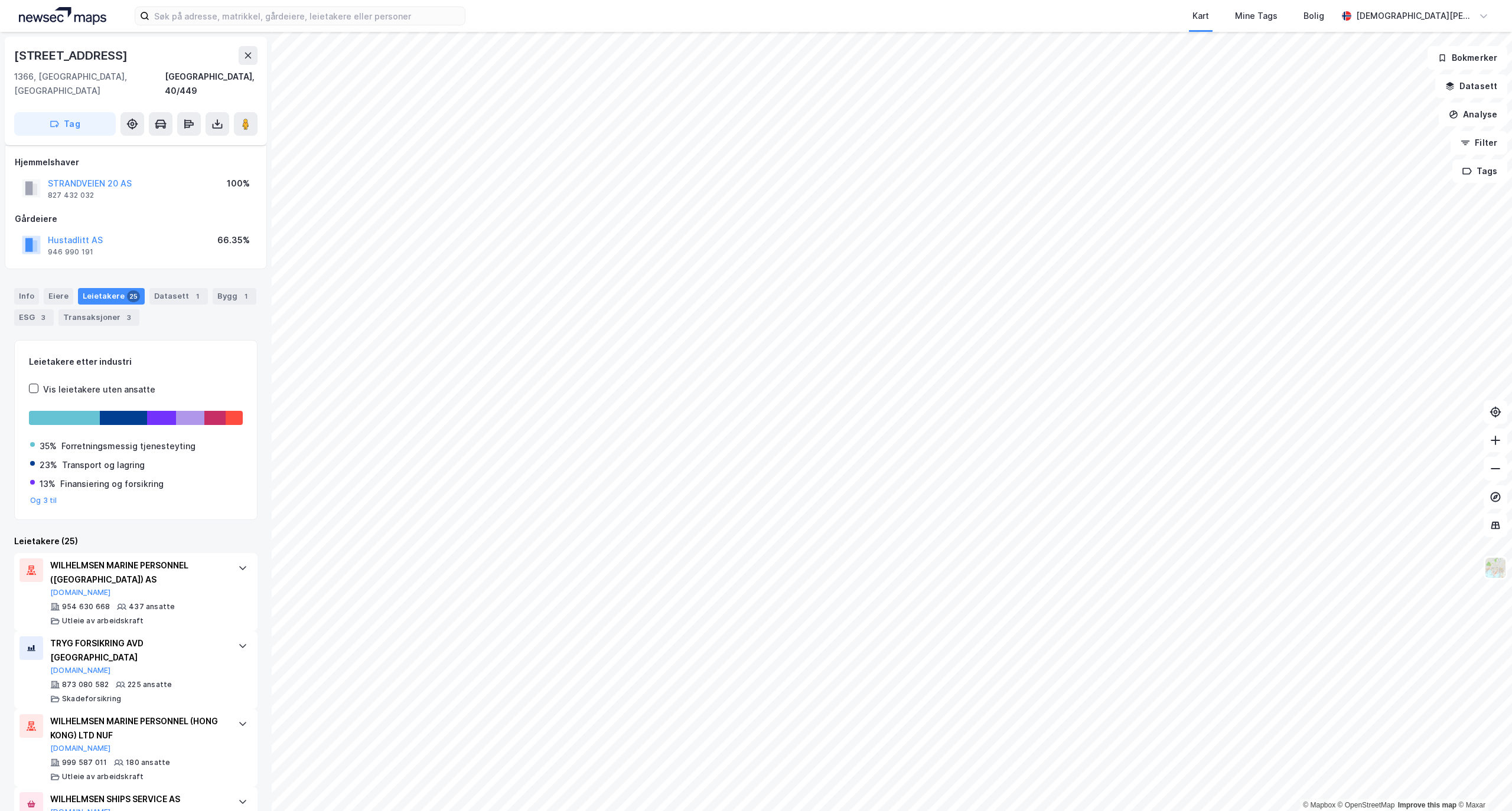
scroll to position [78, 0]
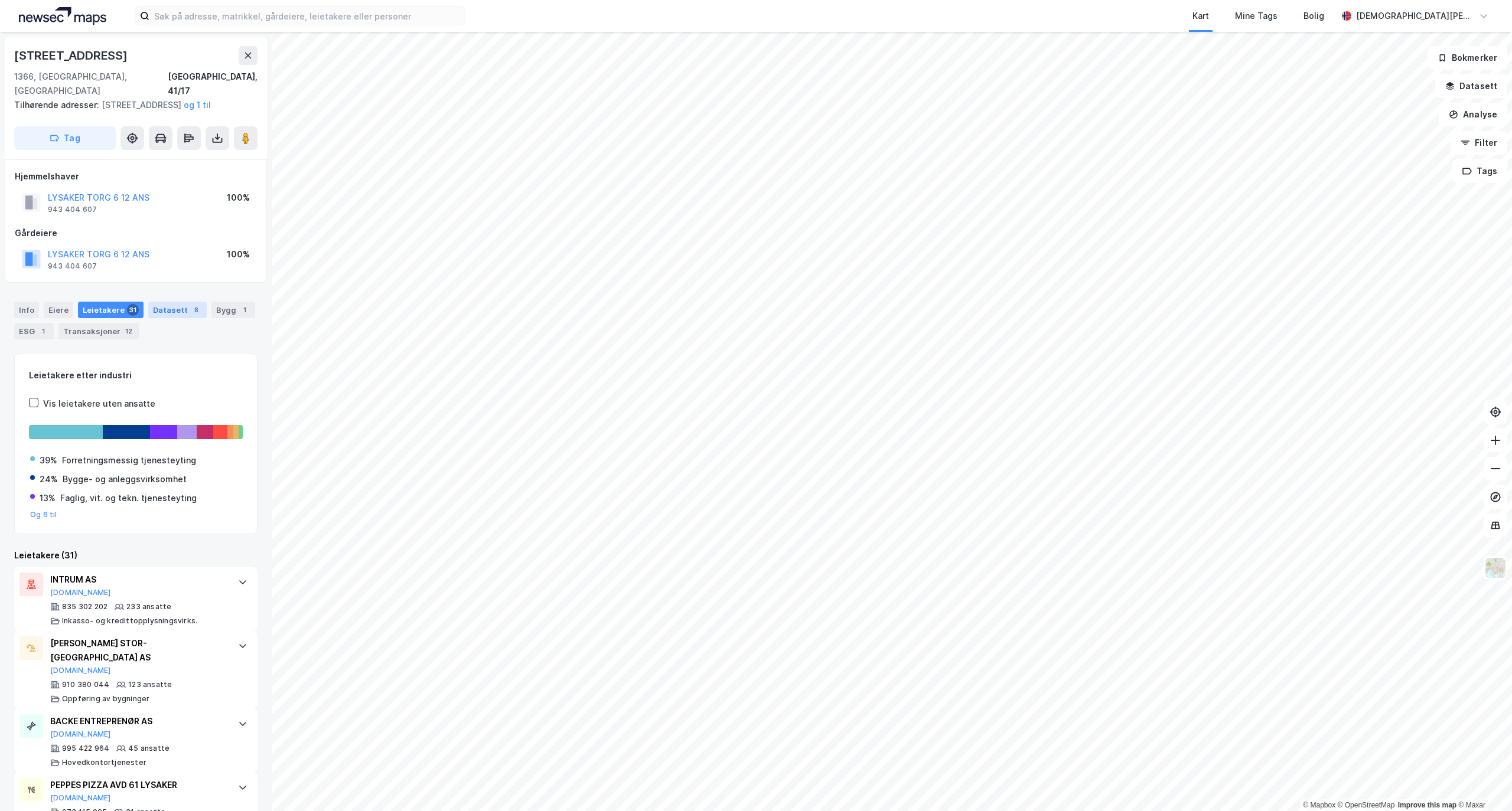
click at [169, 310] on div "Datasett 8" at bounding box center [177, 310] width 59 height 17
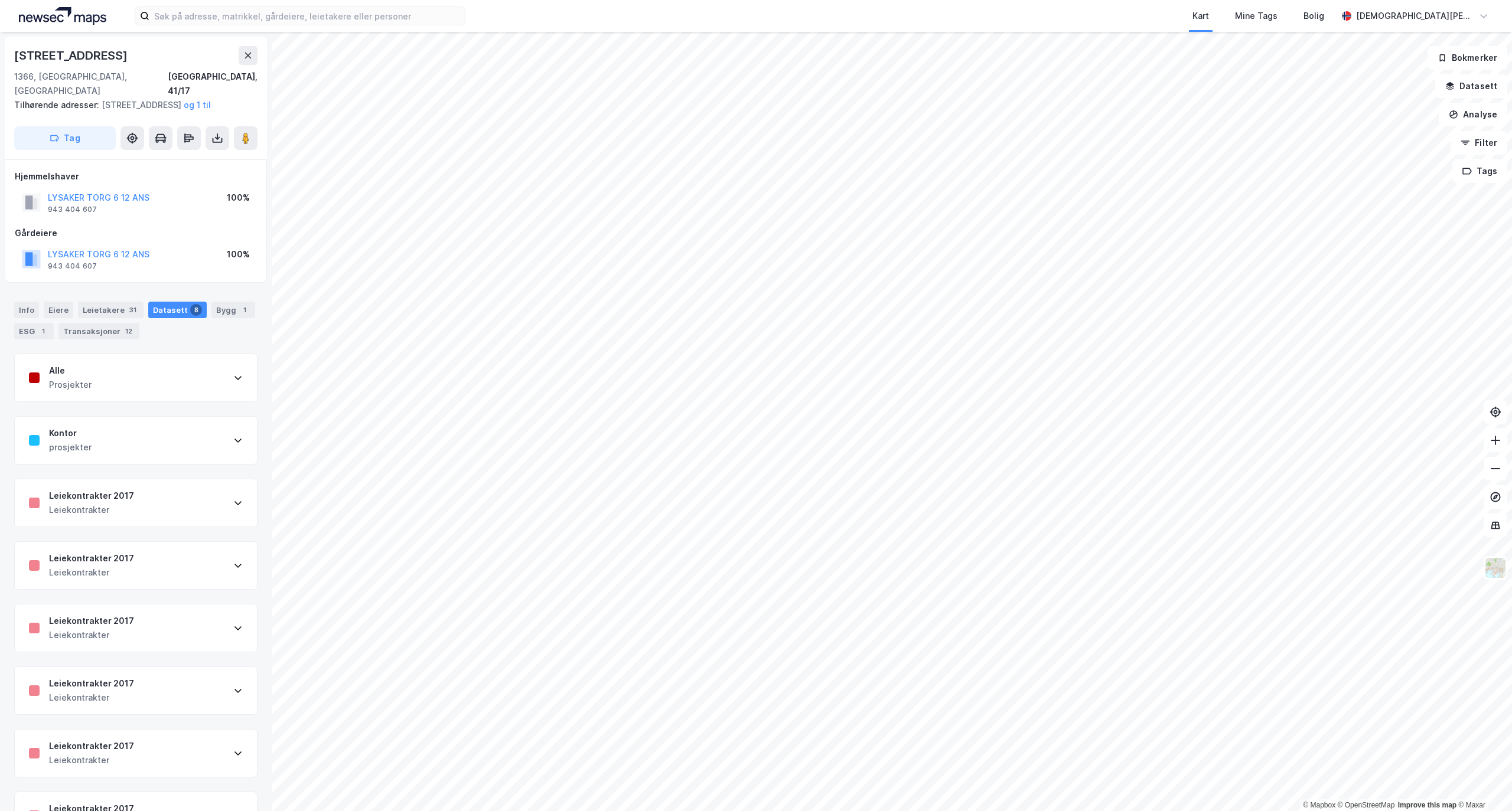
click at [215, 430] on div "Kontor prosjekter" at bounding box center [136, 440] width 242 height 47
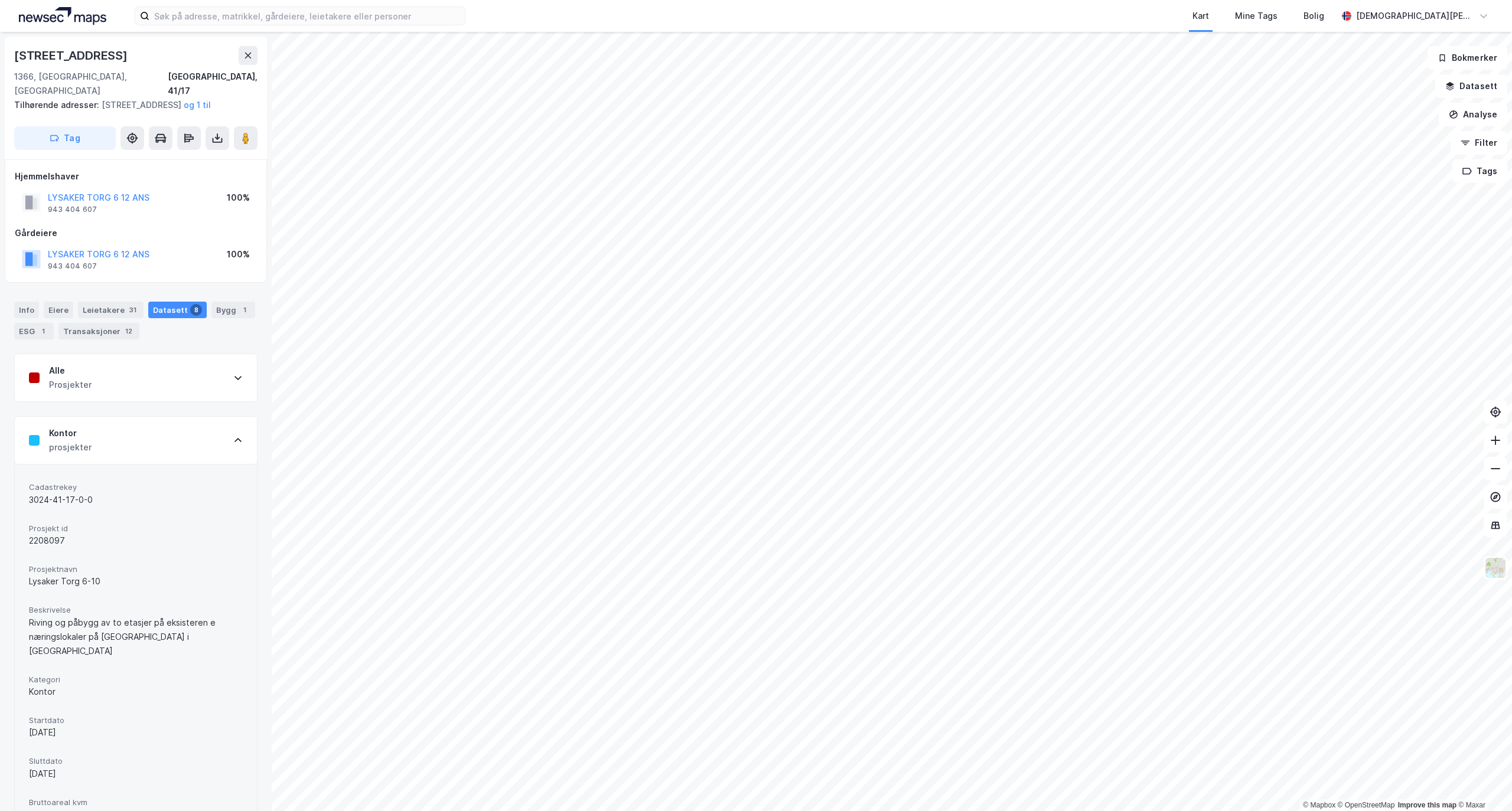
click at [181, 433] on div "Kontor prosjekter" at bounding box center [136, 440] width 242 height 47
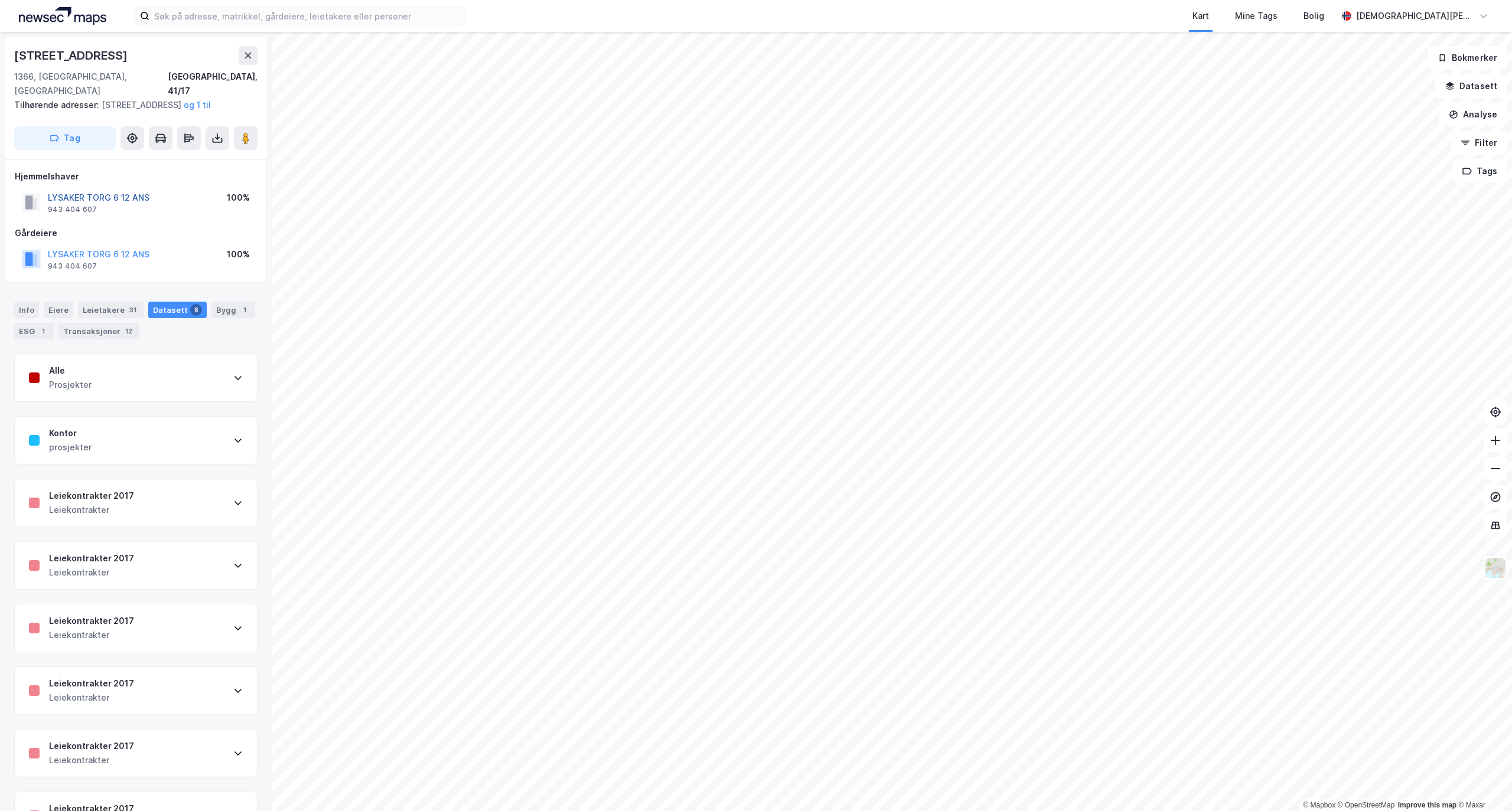
click at [0, 0] on button "LYSAKER TORG 6 12 ANS" at bounding box center [0, 0] width 0 height 0
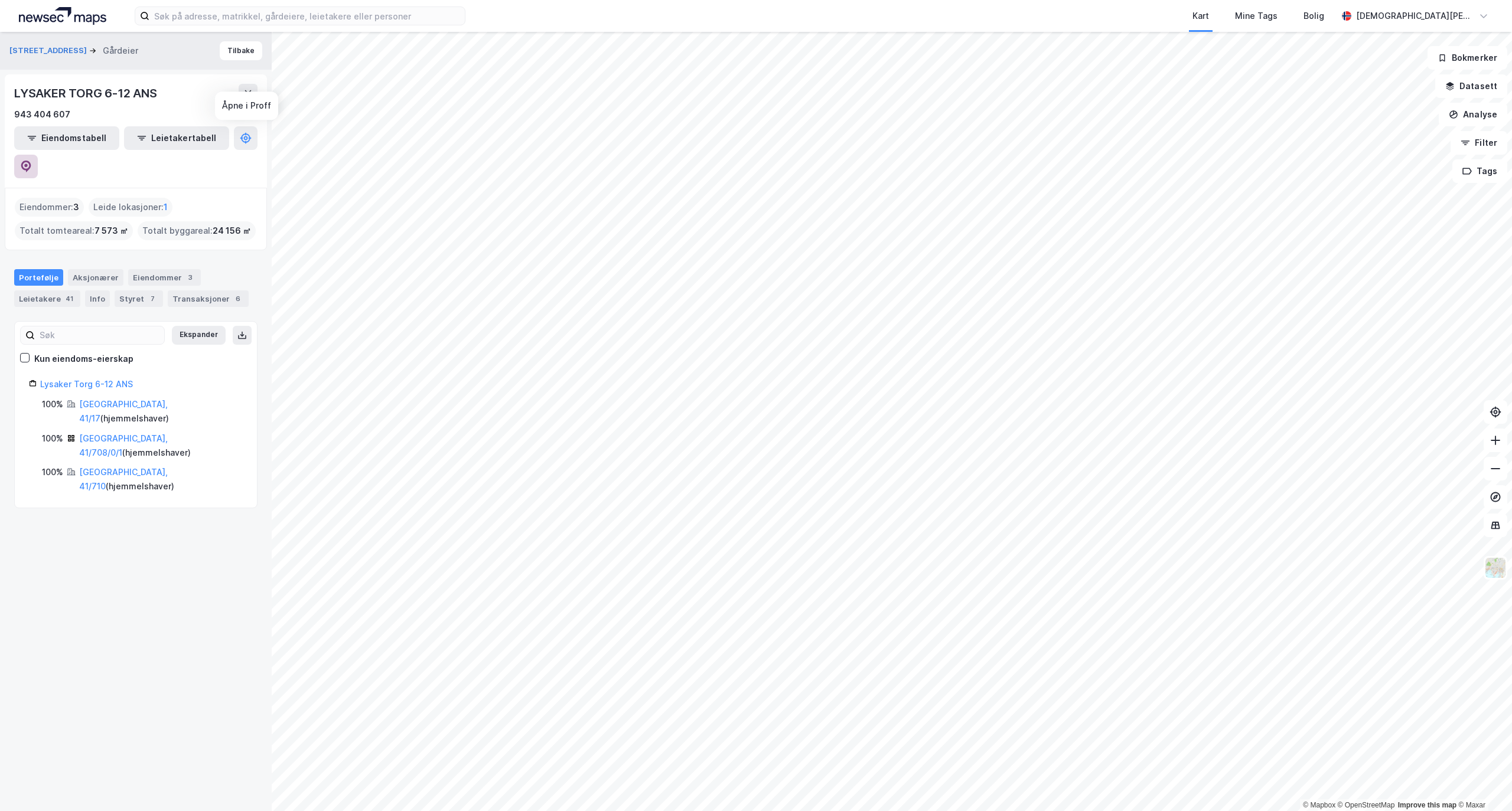
click at [32, 160] on icon at bounding box center [26, 166] width 12 height 12
click at [147, 293] on div "7" at bounding box center [152, 299] width 12 height 12
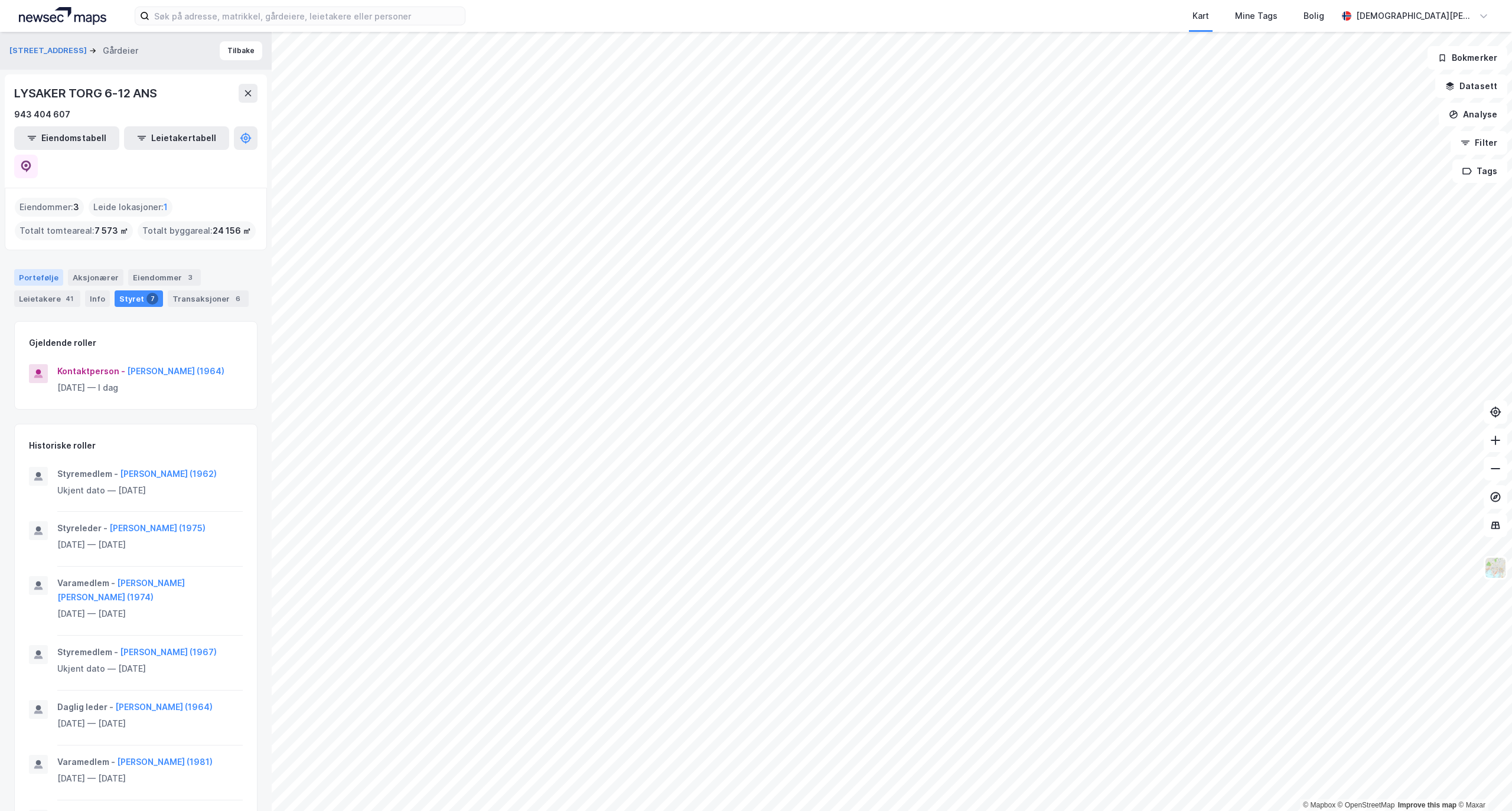
click at [29, 269] on div "Portefølje" at bounding box center [38, 277] width 49 height 17
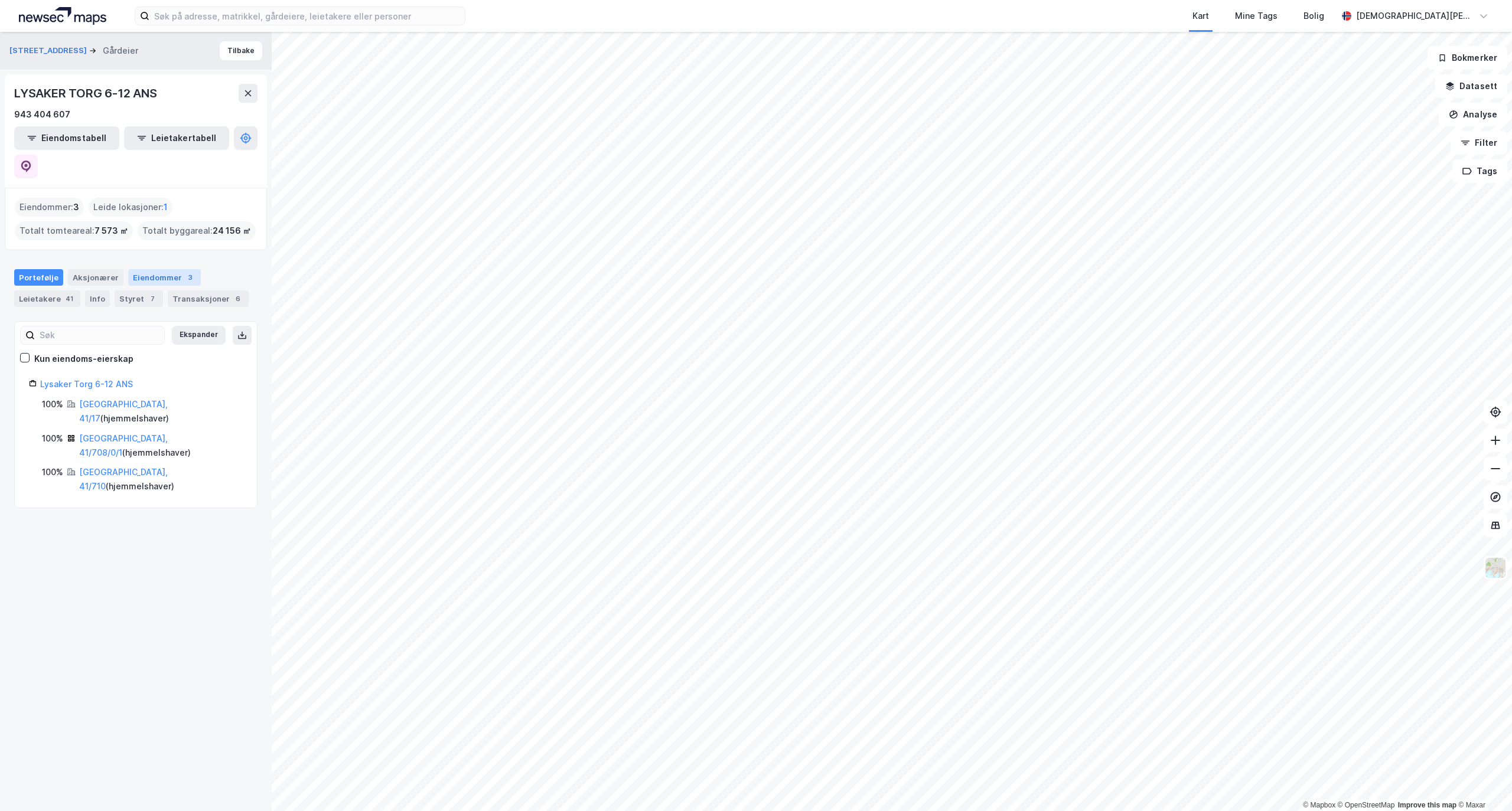
click at [152, 269] on div "Eiendommer 3" at bounding box center [164, 277] width 73 height 17
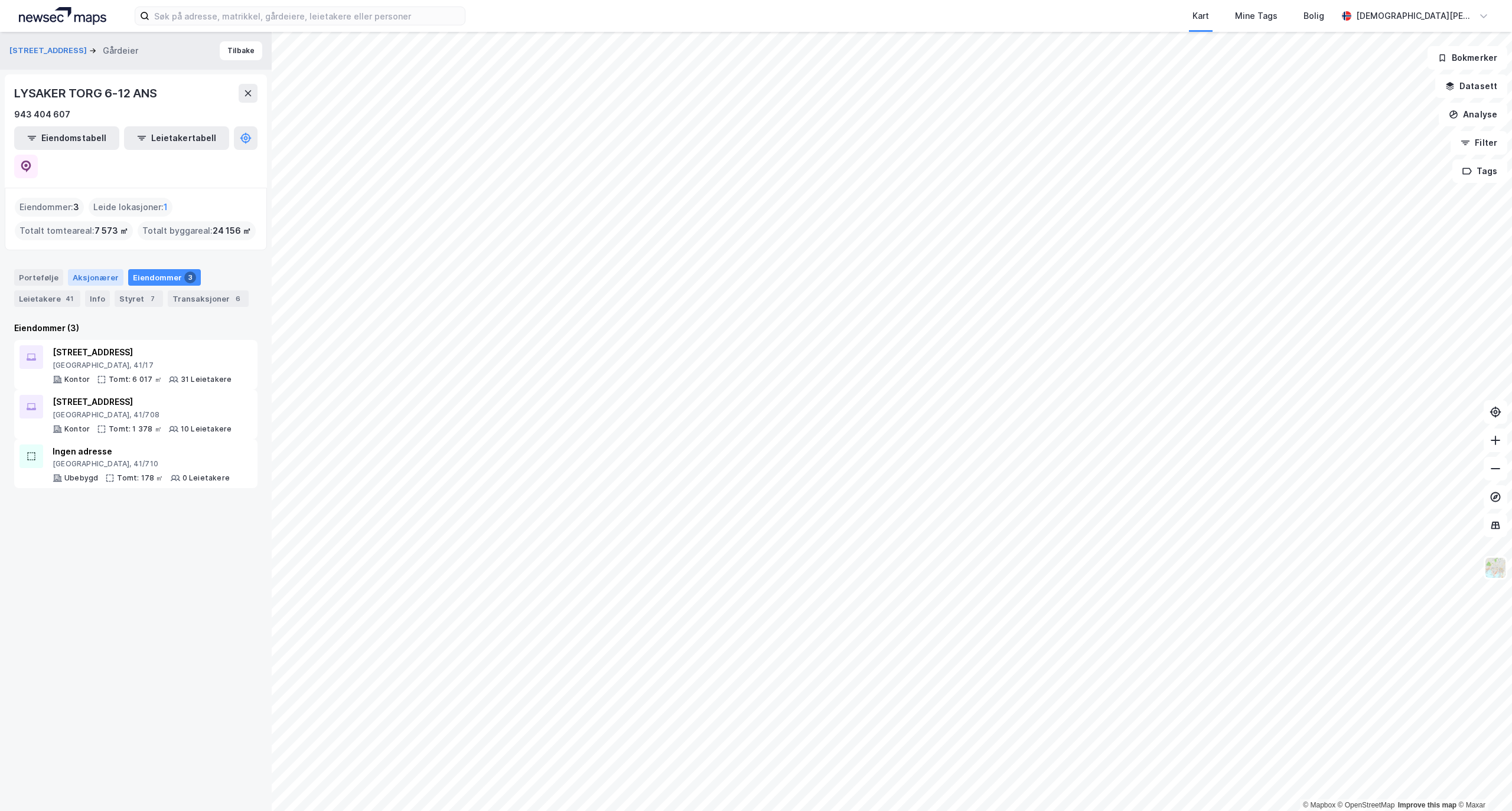
click at [98, 269] on div "Aksjonærer" at bounding box center [96, 277] width 56 height 17
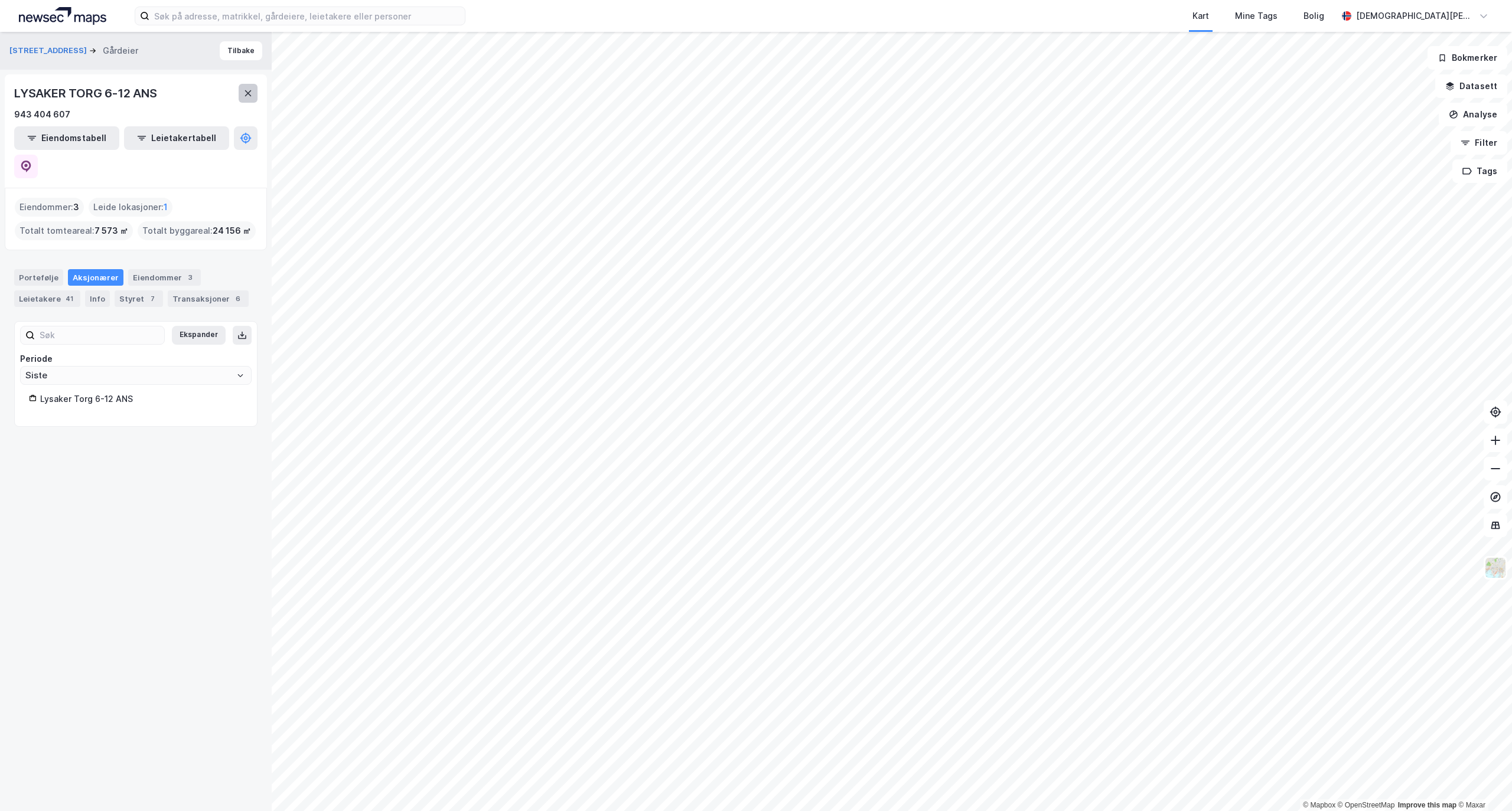
click at [249, 89] on icon at bounding box center [248, 93] width 10 height 10
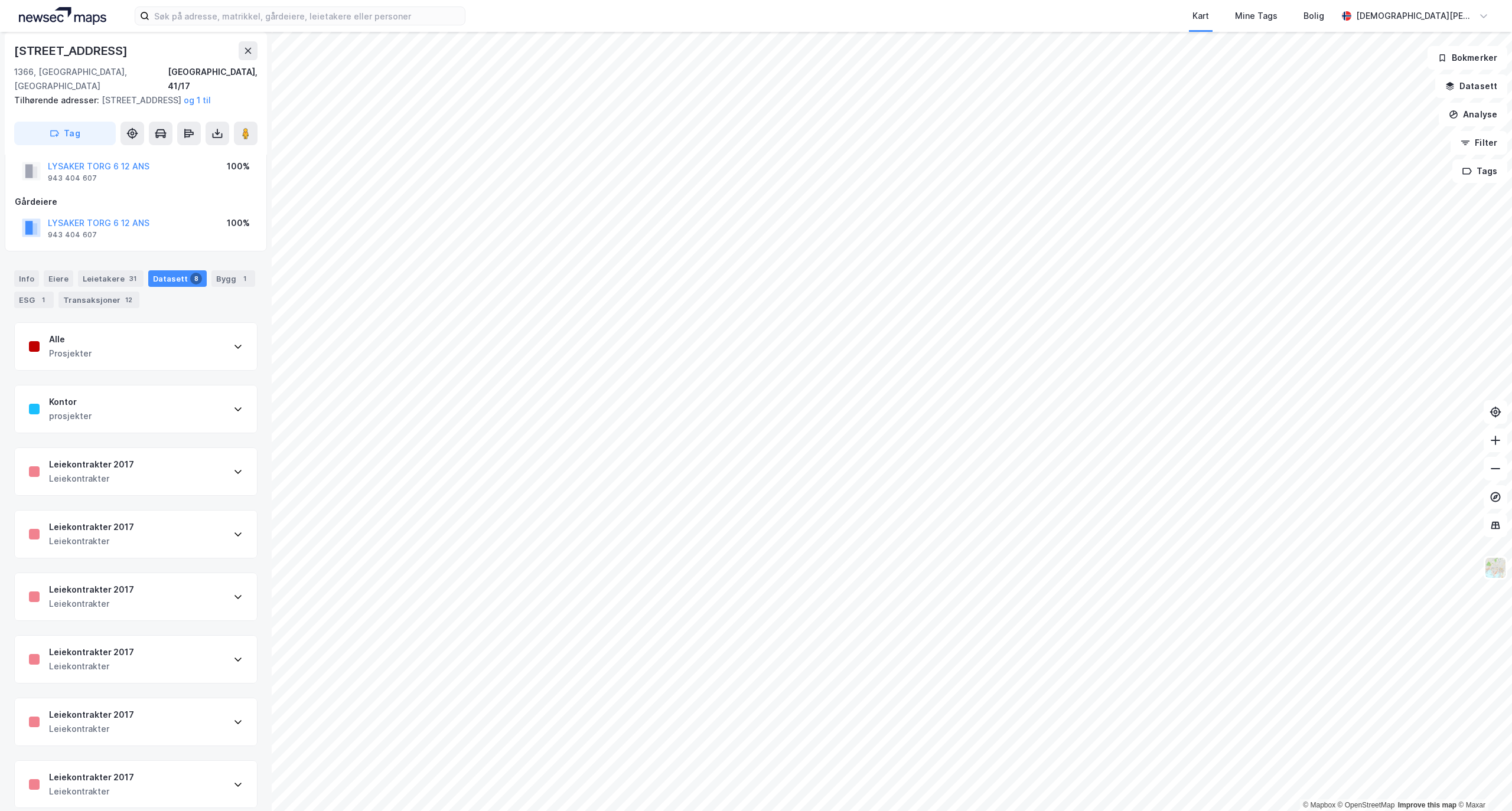
scroll to position [45, 0]
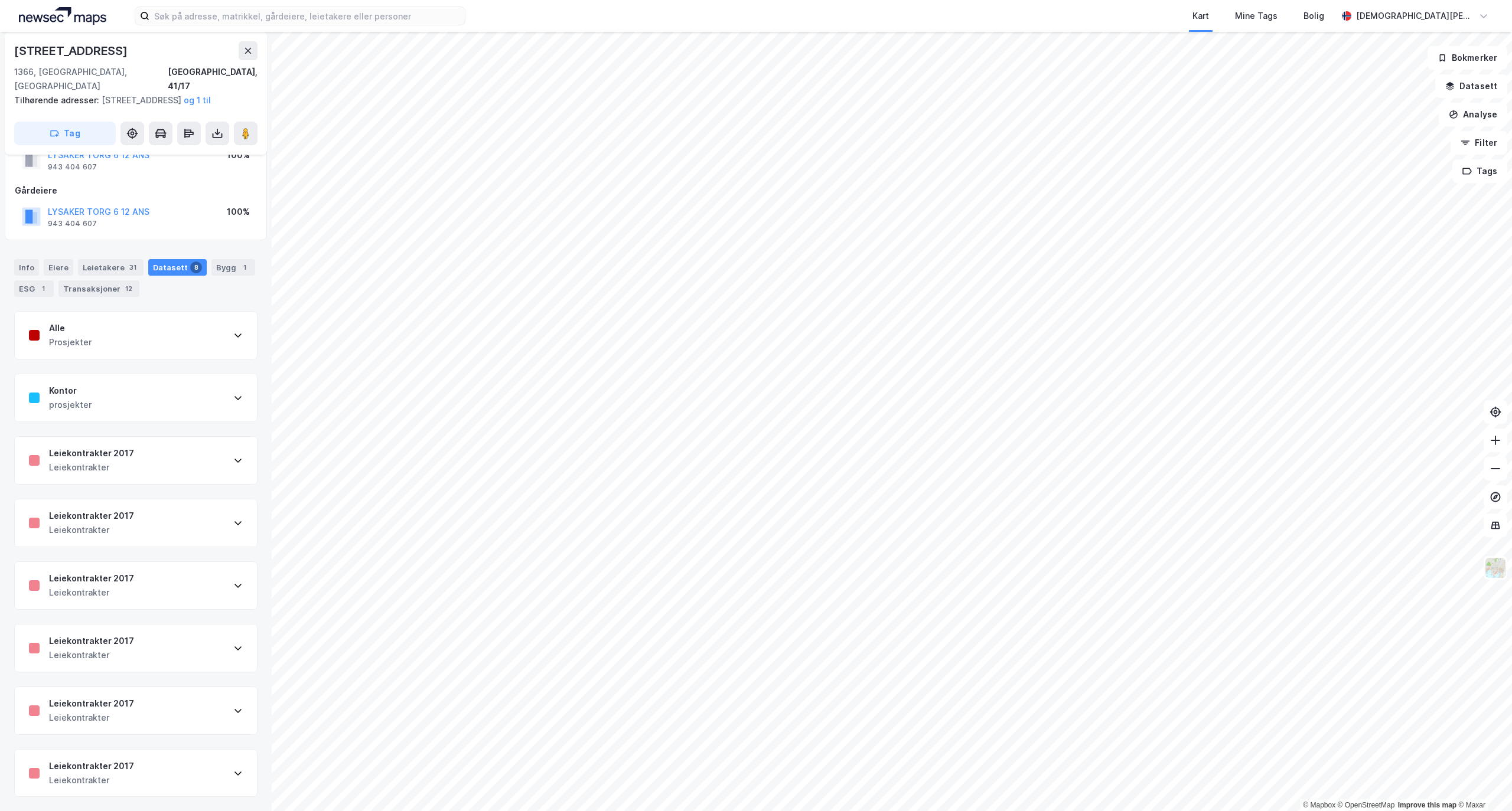
click at [176, 404] on div "Kontor prosjekter" at bounding box center [136, 398] width 242 height 47
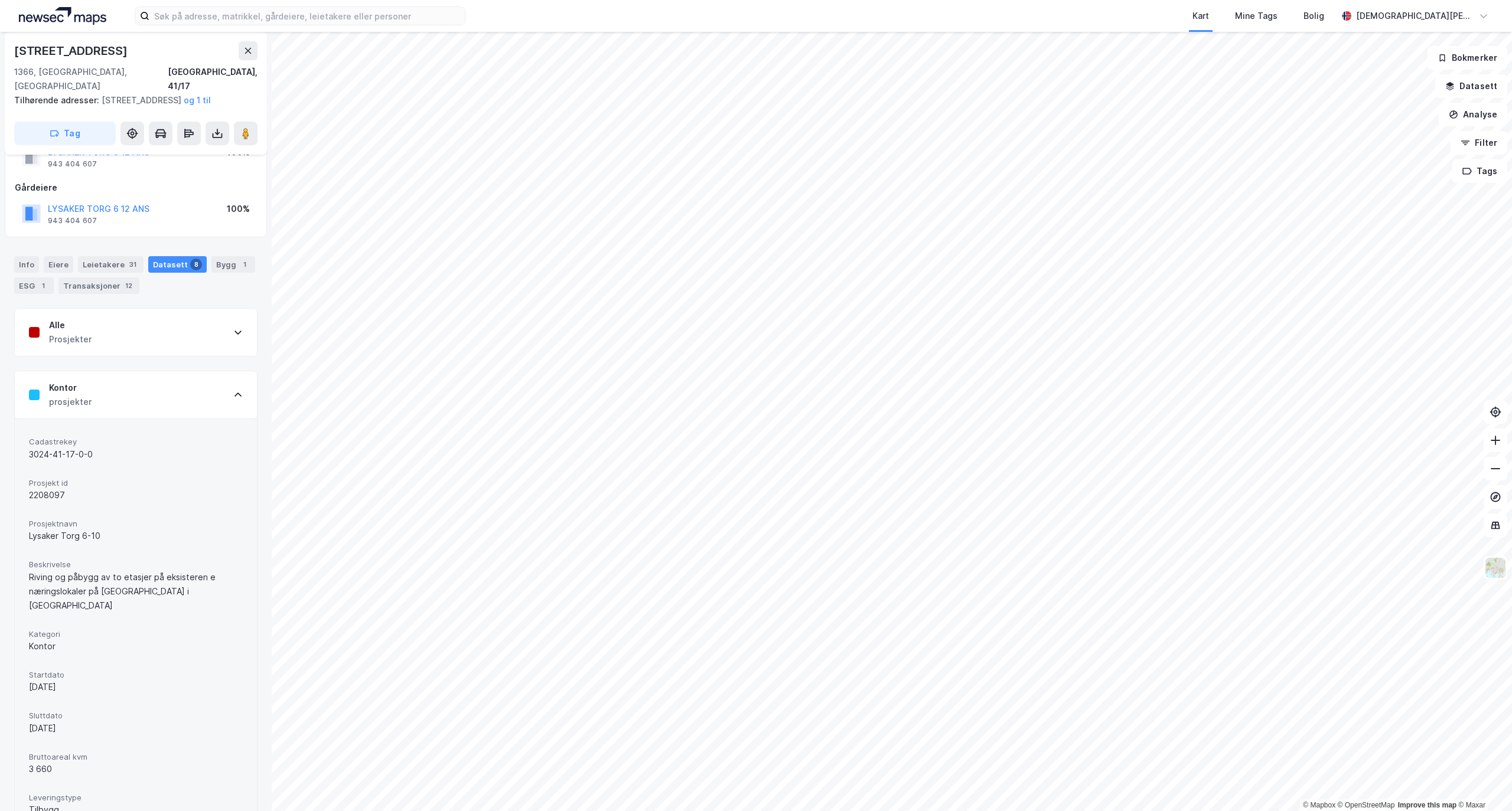
drag, startPoint x: 60, startPoint y: 719, endPoint x: 2, endPoint y: 722, distance: 58.1
click at [2, 722] on div "Strandveien 7 1366, Lysaker, [GEOGRAPHIC_DATA], 41/17 Tilhørende adresser: [STR…" at bounding box center [136, 422] width 272 height 779
click at [95, 722] on div "[DATE]" at bounding box center [136, 728] width 214 height 14
click at [129, 277] on div "Info [PERSON_NAME] 31 Datasett 8 Bygg 1 ESG 1 Transaksjoner 12" at bounding box center [136, 275] width 243 height 38
click at [130, 287] on div "Transaksjoner 12" at bounding box center [99, 286] width 81 height 17
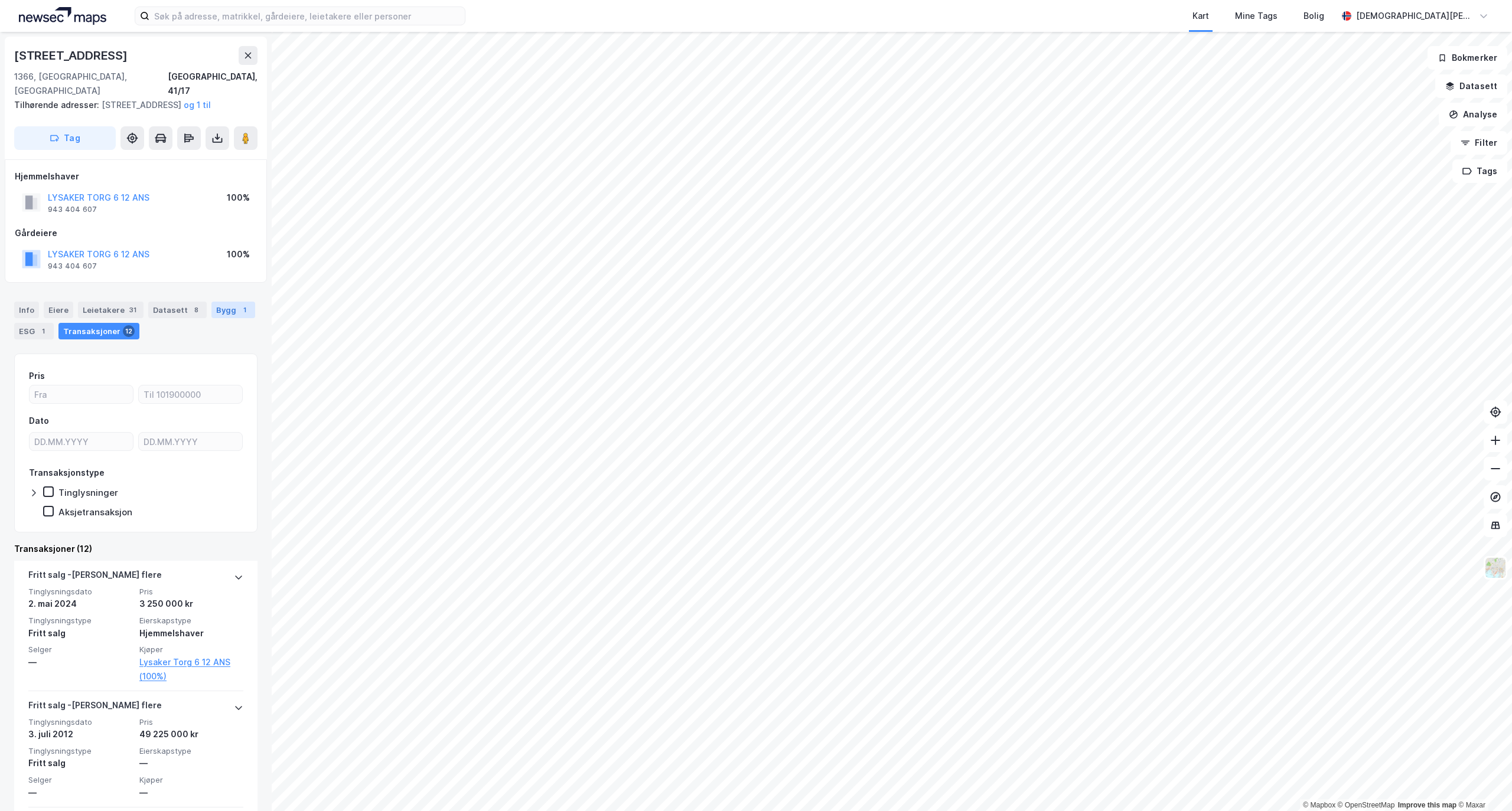
click at [211, 318] on div "Bygg 1" at bounding box center [233, 310] width 44 height 17
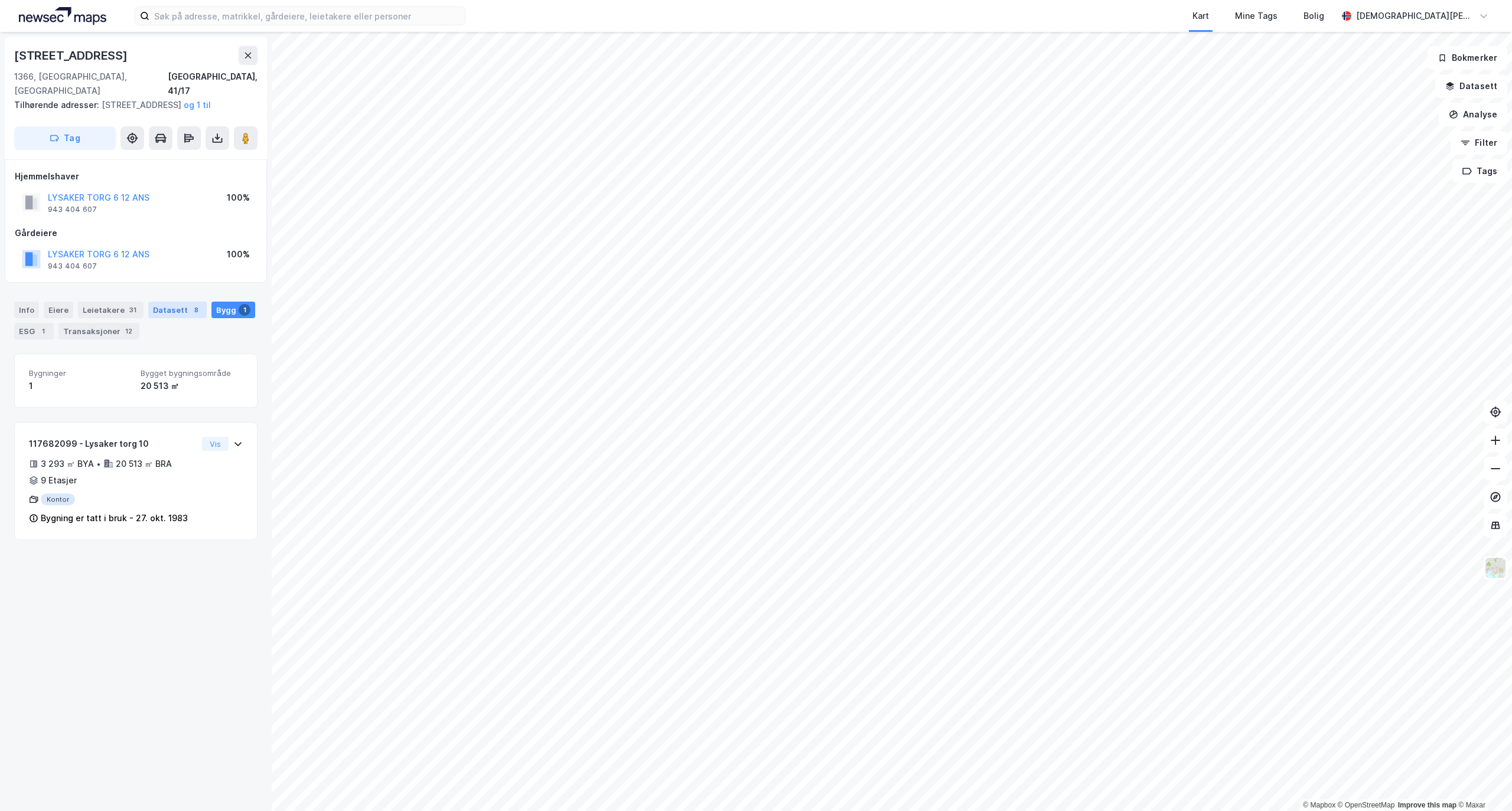
click at [195, 315] on div "Datasett 8" at bounding box center [177, 310] width 59 height 17
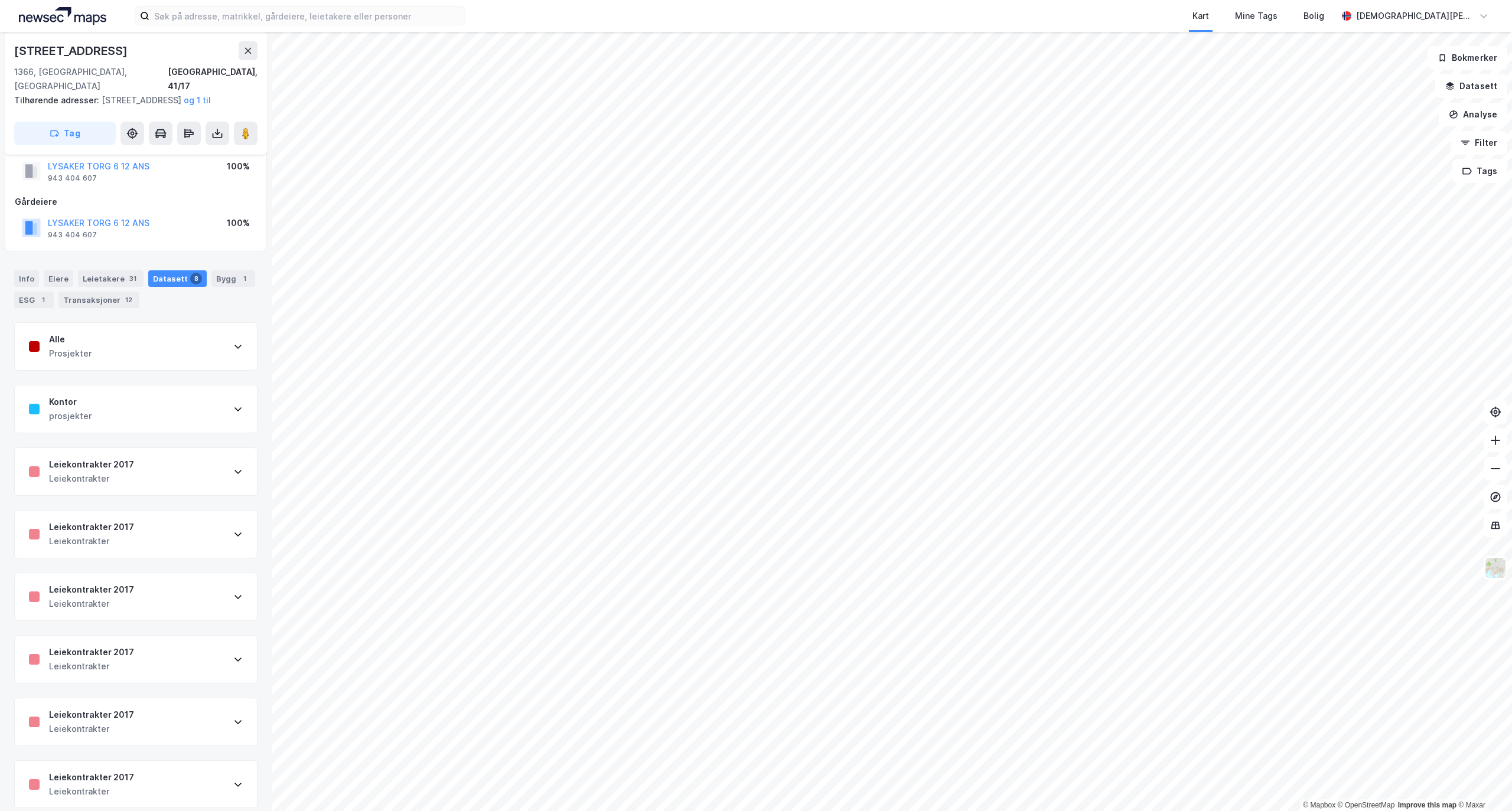
scroll to position [45, 0]
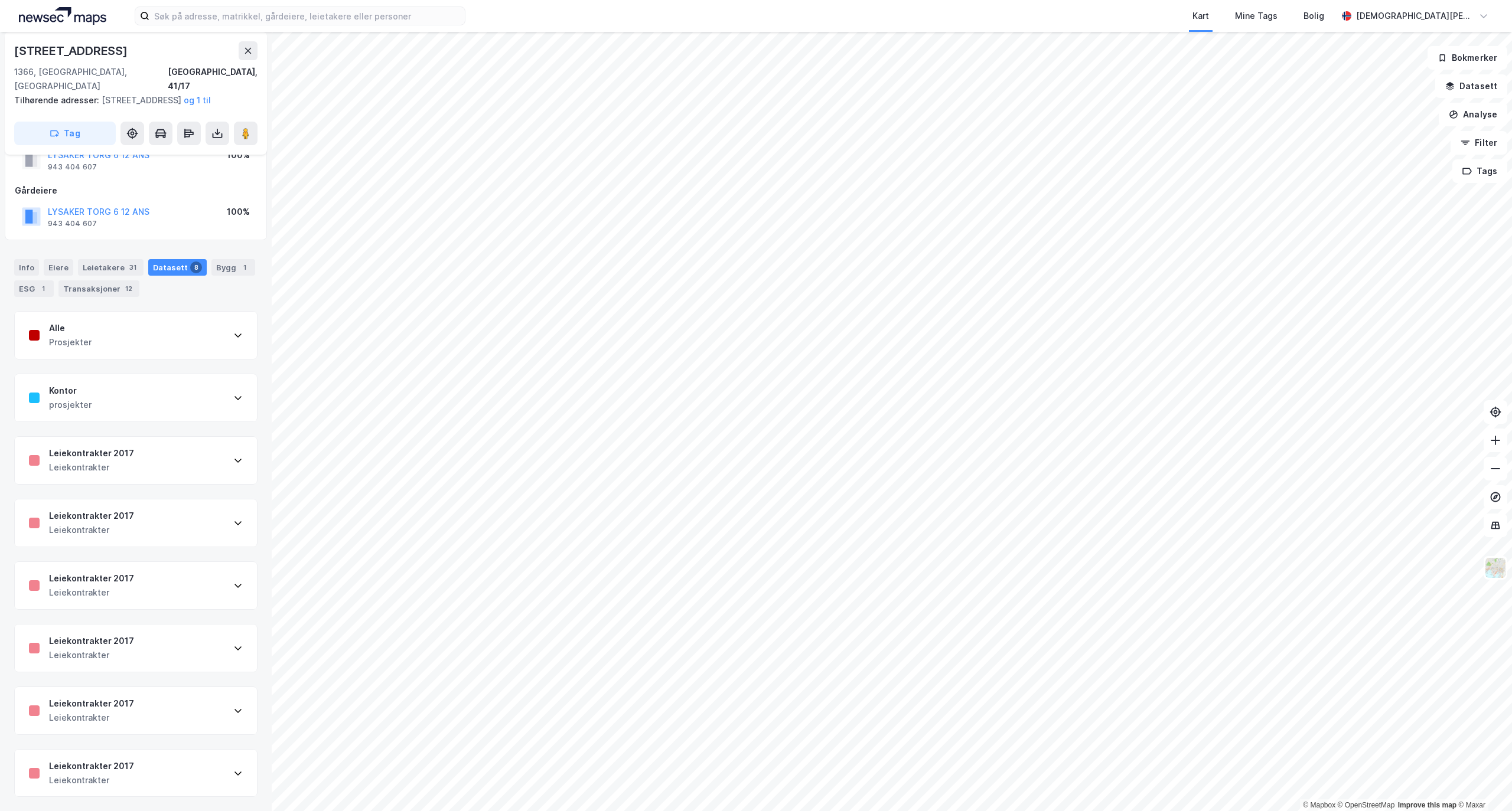
click at [233, 393] on icon at bounding box center [237, 398] width 10 height 10
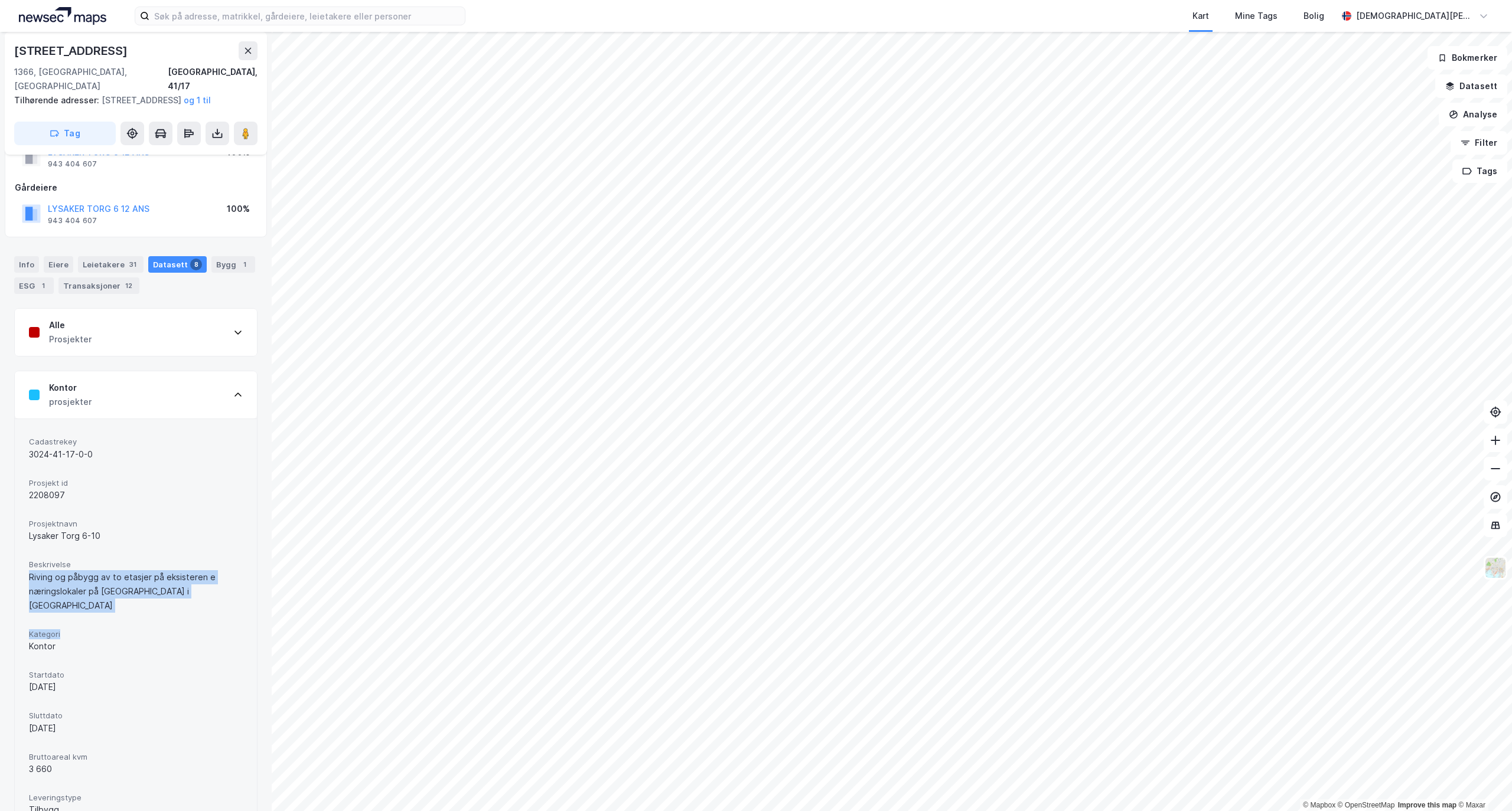
drag, startPoint x: 12, startPoint y: 571, endPoint x: 114, endPoint y: 637, distance: 121.5
click at [111, 623] on div "Strandveien 7 1366, Lysaker, [GEOGRAPHIC_DATA], 41/17 Tilhørende adresser: [STR…" at bounding box center [136, 422] width 272 height 779
click at [116, 670] on span "Startdato" at bounding box center [136, 675] width 214 height 10
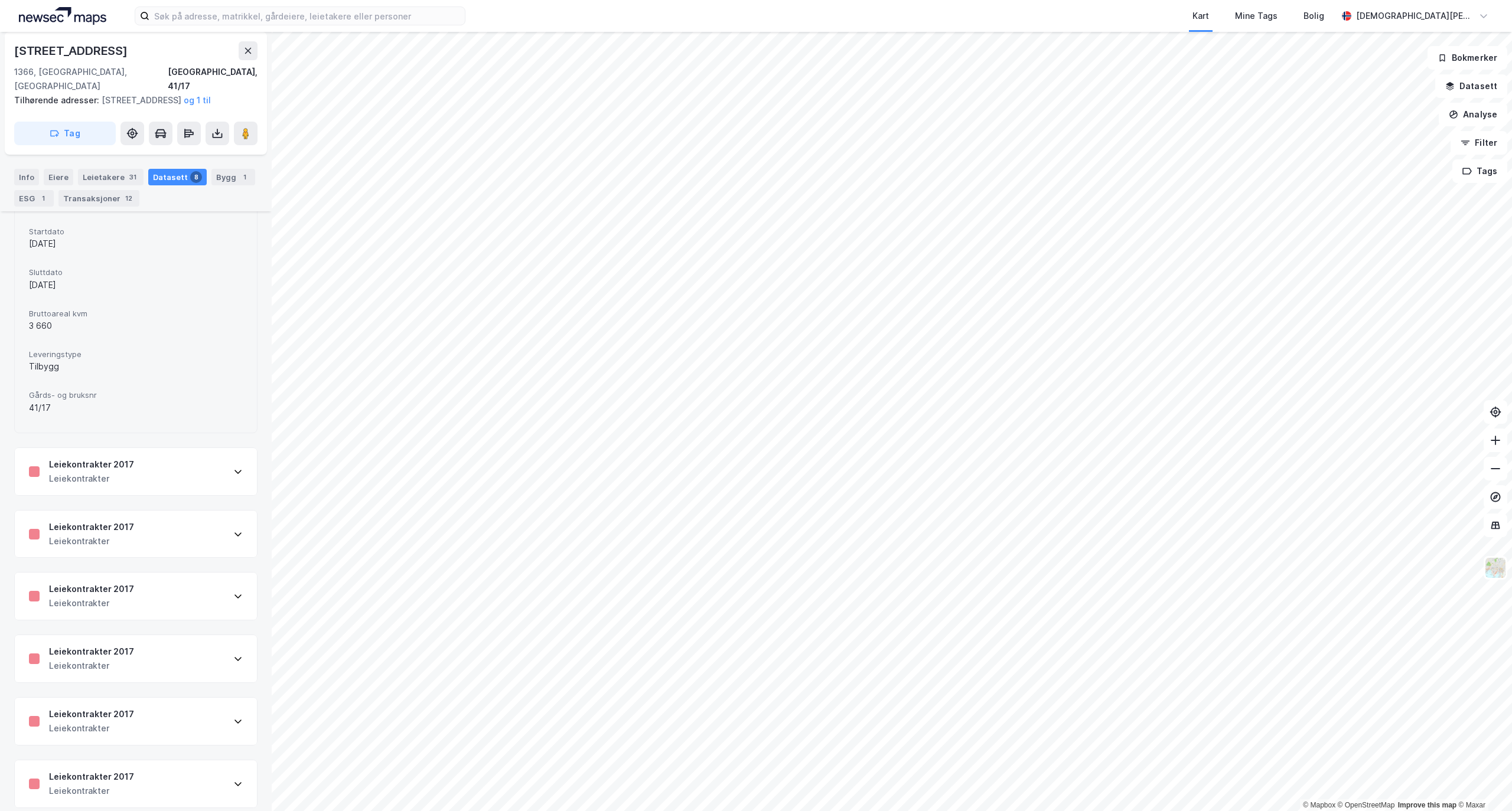
scroll to position [0, 0]
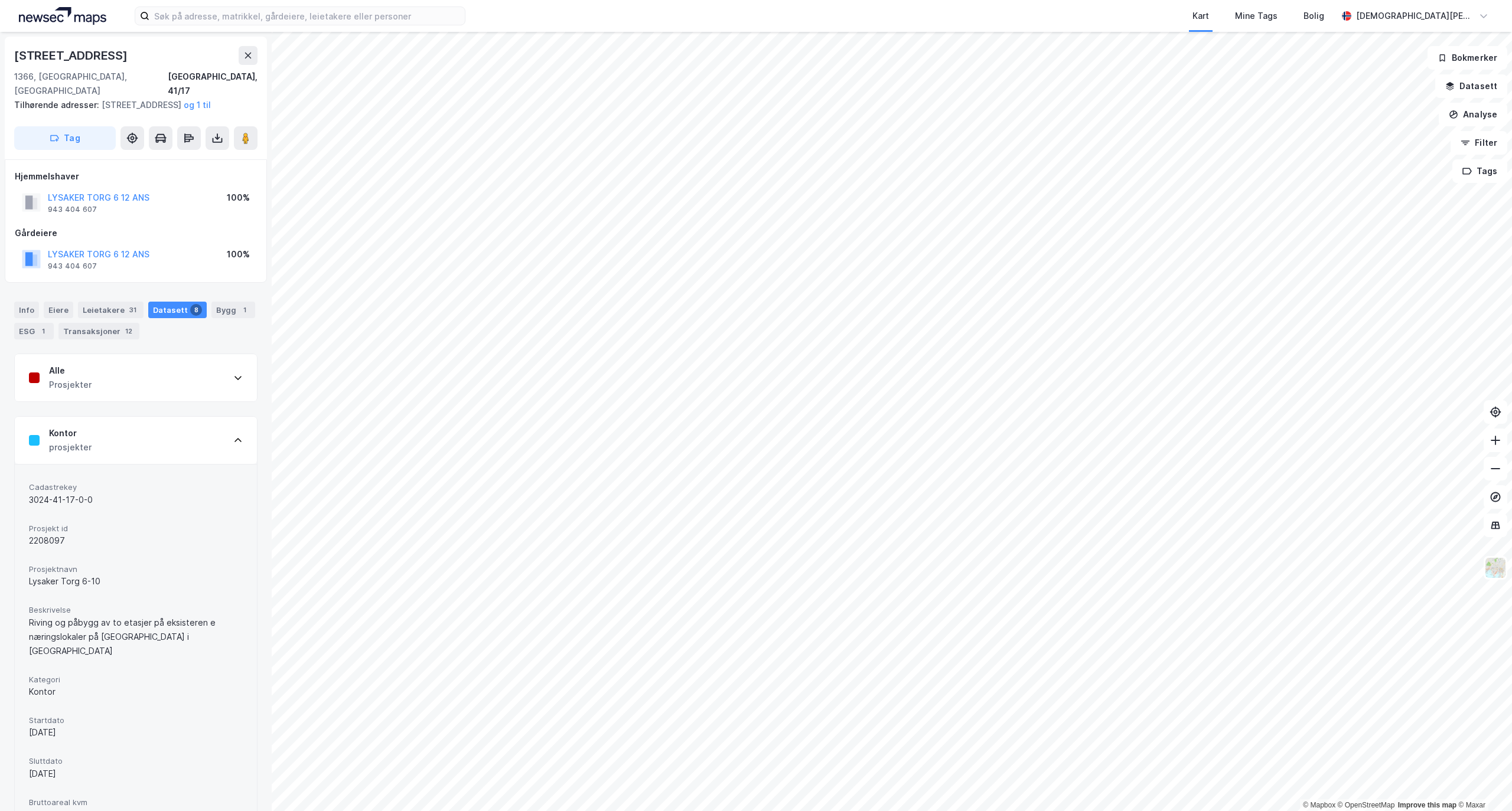
click at [195, 369] on div "Alle Prosjekter" at bounding box center [136, 377] width 242 height 47
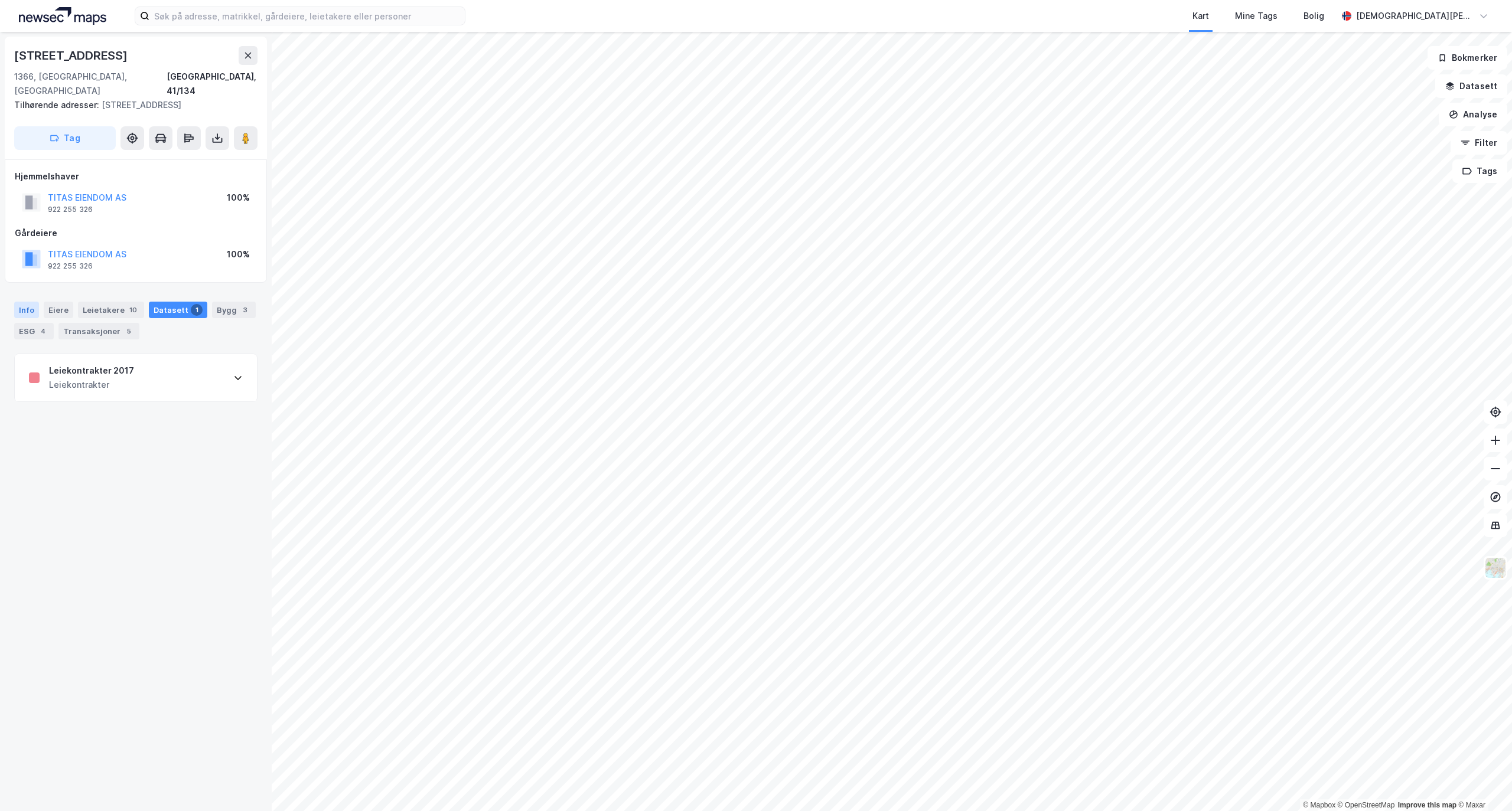
click at [23, 302] on div "Info" at bounding box center [26, 310] width 25 height 17
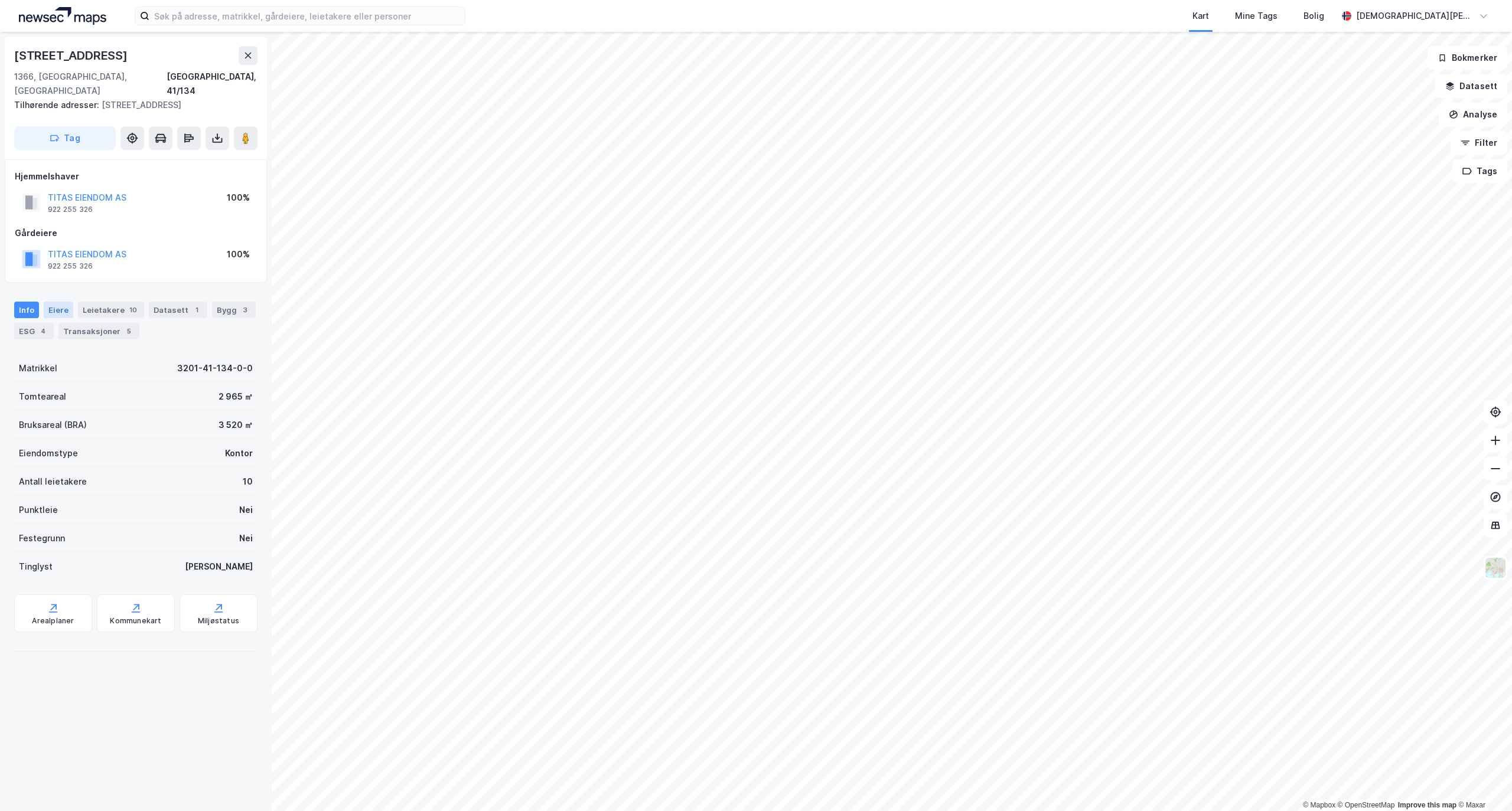
click at [59, 302] on div "Eiere" at bounding box center [59, 310] width 29 height 17
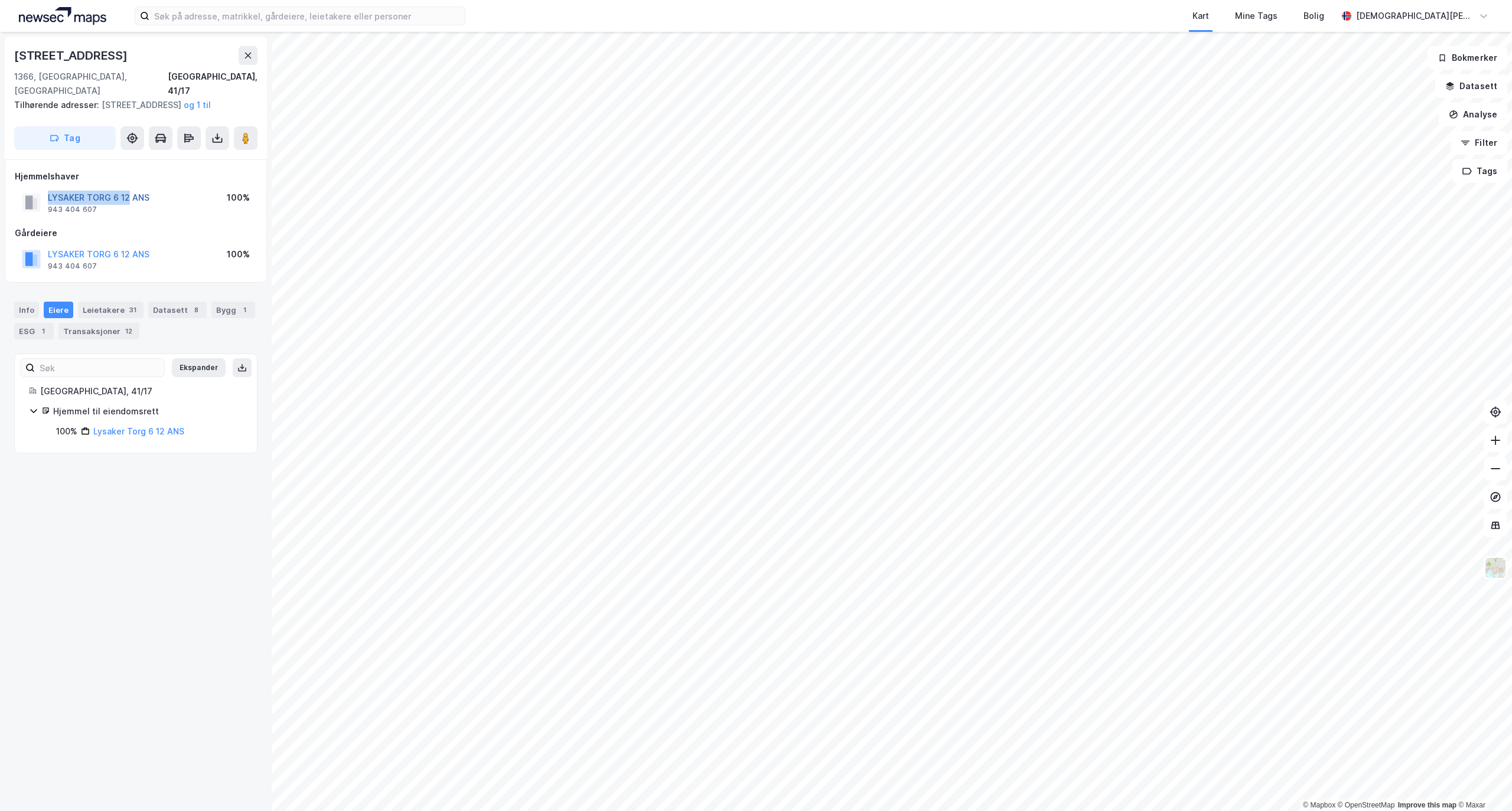
drag, startPoint x: 37, startPoint y: 197, endPoint x: 128, endPoint y: 195, distance: 91.0
click at [128, 195] on div "LYSAKER TORG 6 12 ANS 943 404 607" at bounding box center [86, 202] width 128 height 23
copy button "LYSAKER TORG 6 12"
